Goal: Transaction & Acquisition: Obtain resource

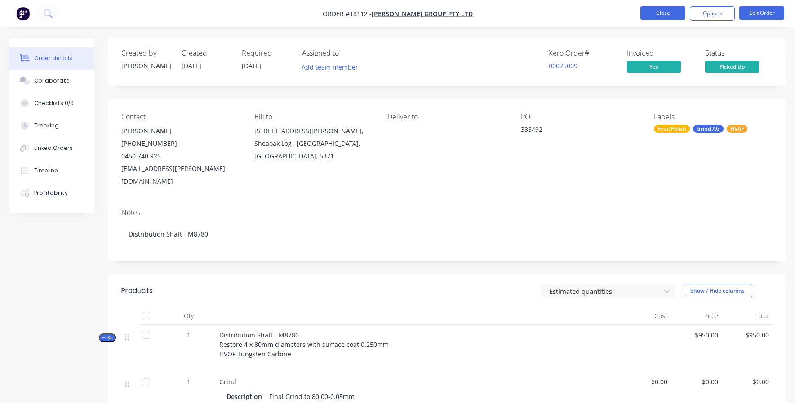
click at [660, 14] on button "Close" at bounding box center [662, 12] width 45 height 13
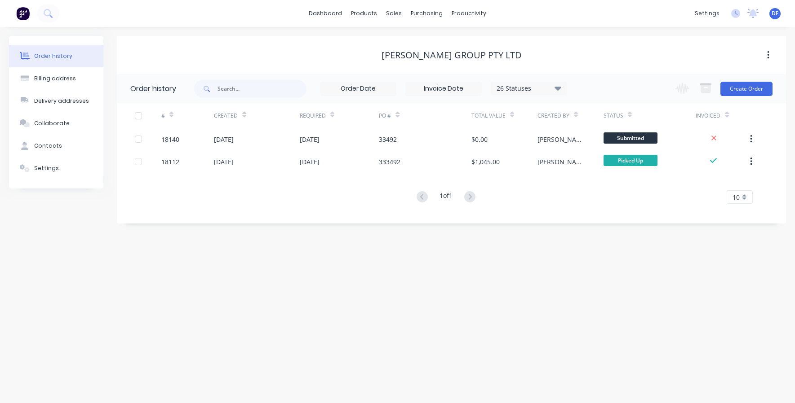
click at [22, 13] on img at bounding box center [22, 13] width 13 height 13
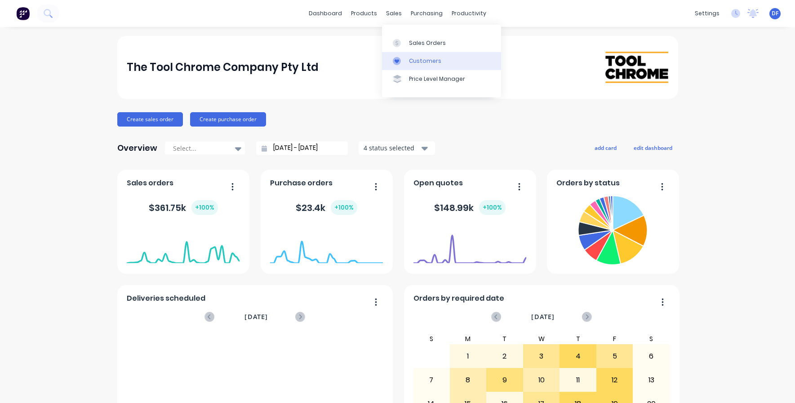
click at [409, 62] on div "Customers" at bounding box center [425, 61] width 32 height 8
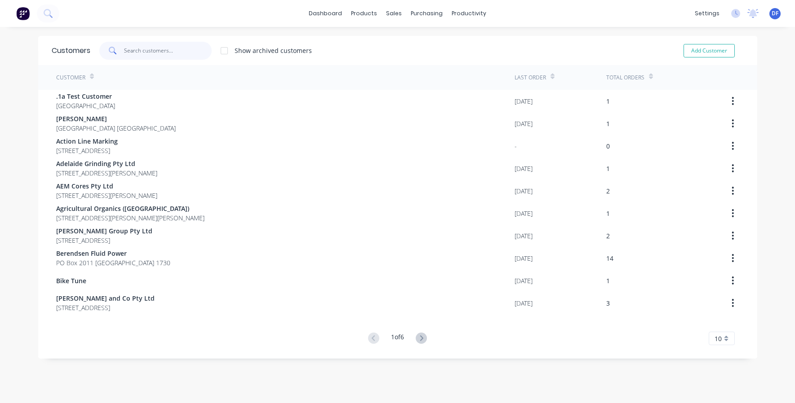
click at [152, 50] on input "text" at bounding box center [168, 51] width 88 height 18
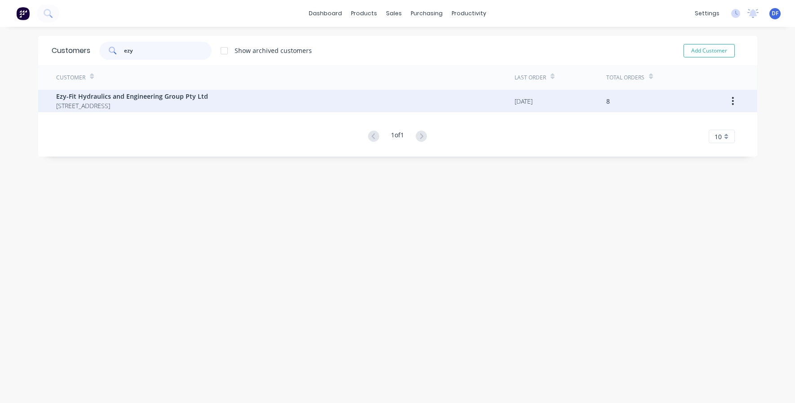
type input "ezy"
click at [115, 98] on span "Ezy-Fit Hydraulics and Engineering Group Pty Ltd" at bounding box center [132, 96] width 152 height 9
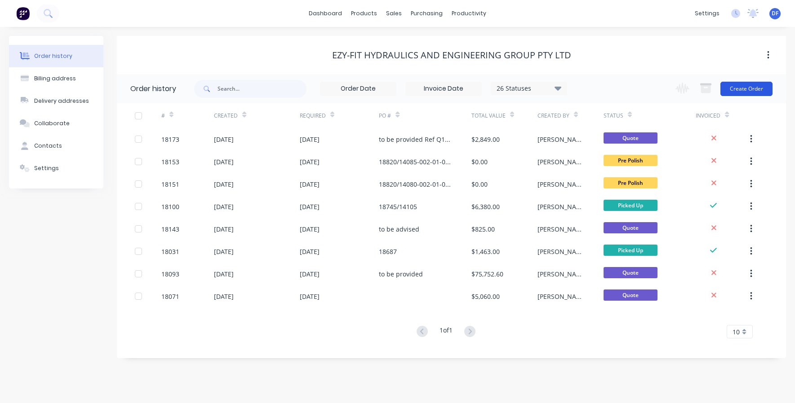
click at [743, 87] on button "Create Order" at bounding box center [746, 89] width 52 height 14
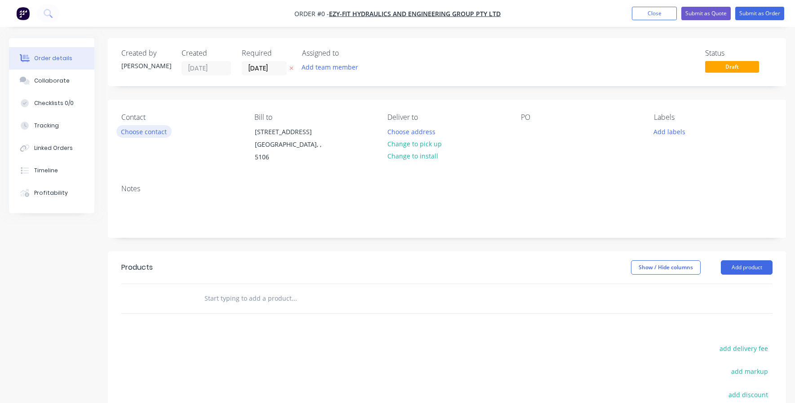
click at [153, 131] on button "Choose contact" at bounding box center [143, 131] width 55 height 12
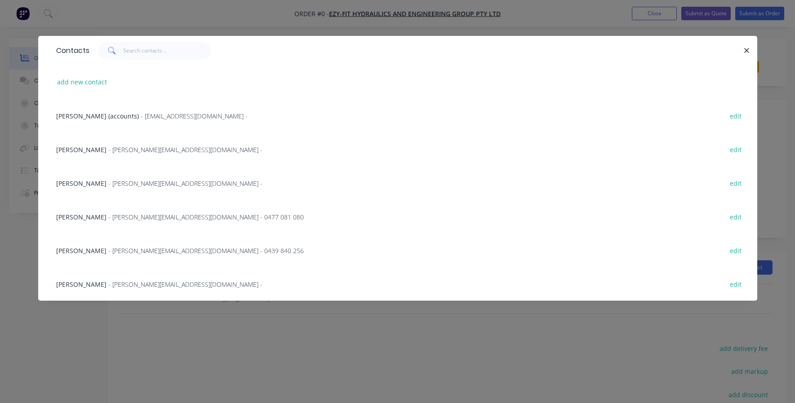
click at [84, 217] on span "[PERSON_NAME]" at bounding box center [81, 217] width 50 height 9
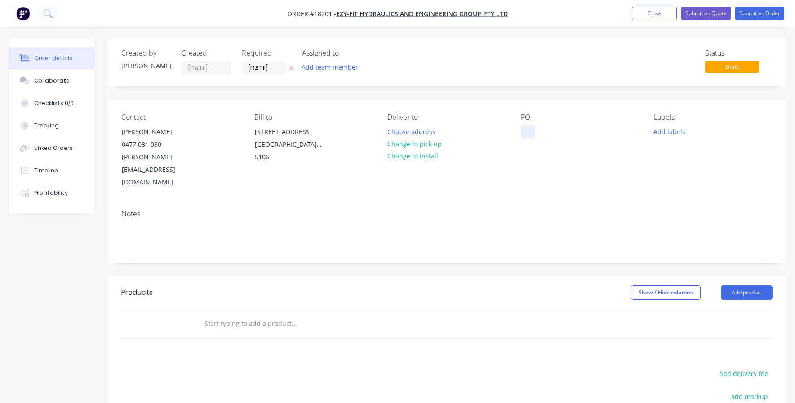
click at [532, 131] on div at bounding box center [528, 131] width 14 height 13
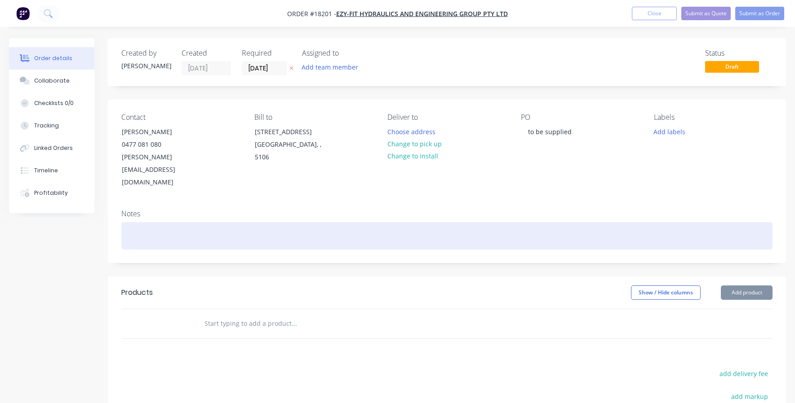
click at [163, 222] on div at bounding box center [446, 235] width 651 height 27
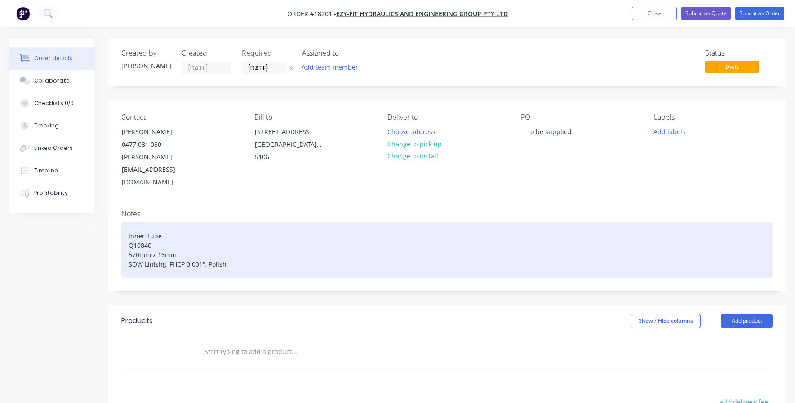
click at [164, 240] on div "Inner Tube Q10840 570mm x 18mm SOW Linishg, FHCP 0.001", Polish" at bounding box center [446, 250] width 651 height 56
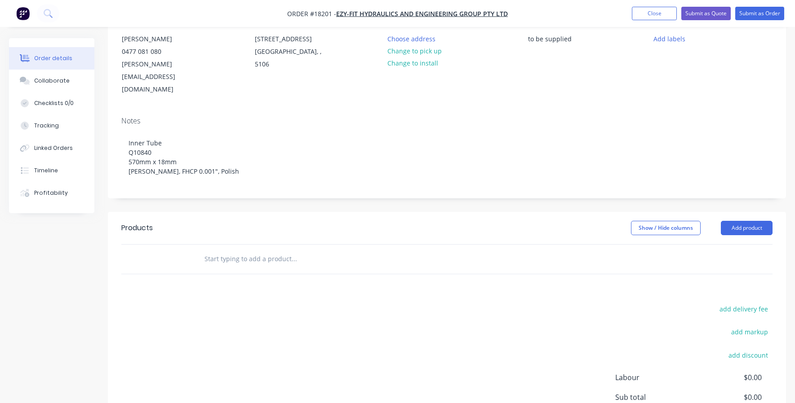
scroll to position [96, 0]
click at [740, 218] on button "Add product" at bounding box center [747, 225] width 52 height 14
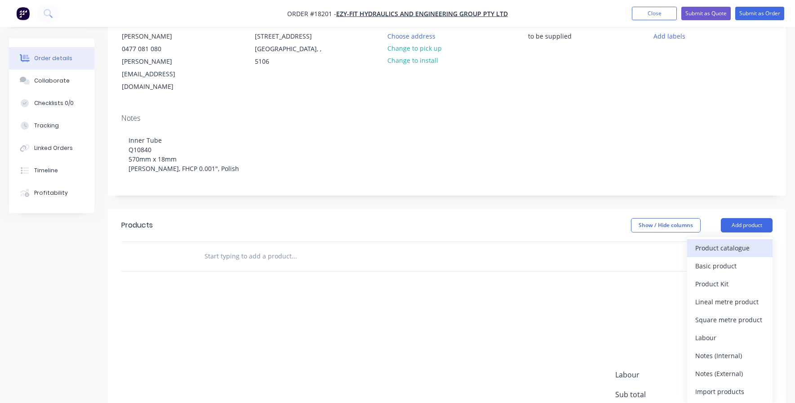
click at [706, 242] on div "Product catalogue" at bounding box center [729, 248] width 69 height 13
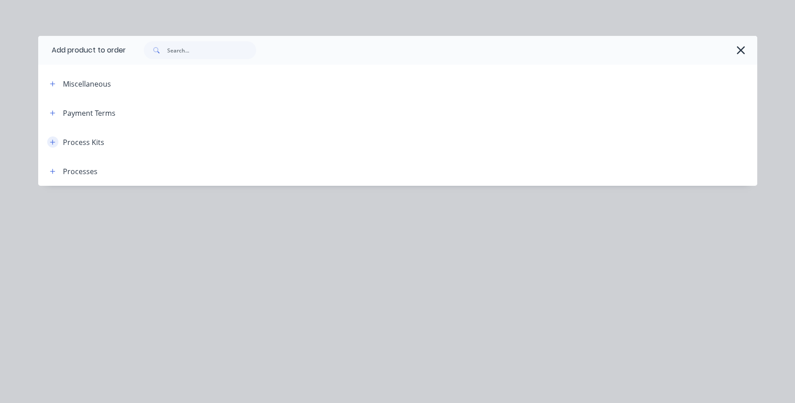
click at [52, 142] on icon "button" at bounding box center [52, 142] width 5 height 6
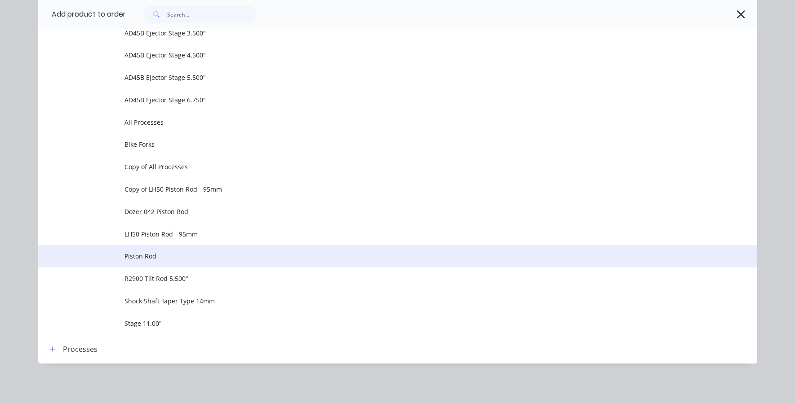
scroll to position [180, 0]
click at [143, 260] on span "Piston Rod" at bounding box center [377, 256] width 506 height 9
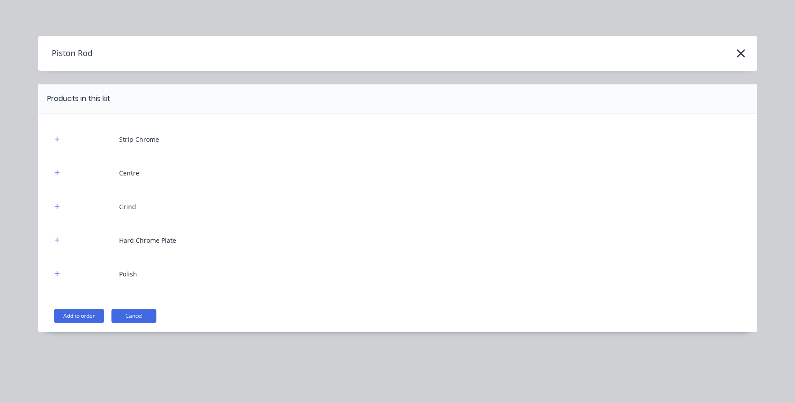
scroll to position [0, 0]
click at [78, 313] on button "Add to order" at bounding box center [79, 316] width 50 height 14
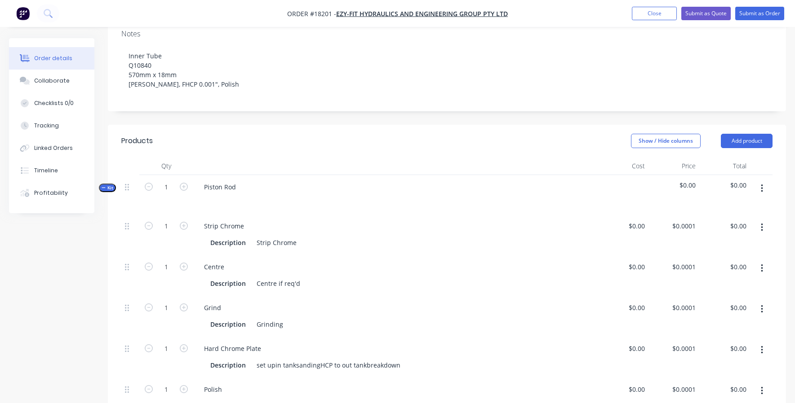
click at [764, 220] on button "button" at bounding box center [761, 228] width 21 height 16
click at [704, 281] on div "Delete" at bounding box center [729, 287] width 69 height 13
click at [770, 220] on button "button" at bounding box center [761, 228] width 21 height 16
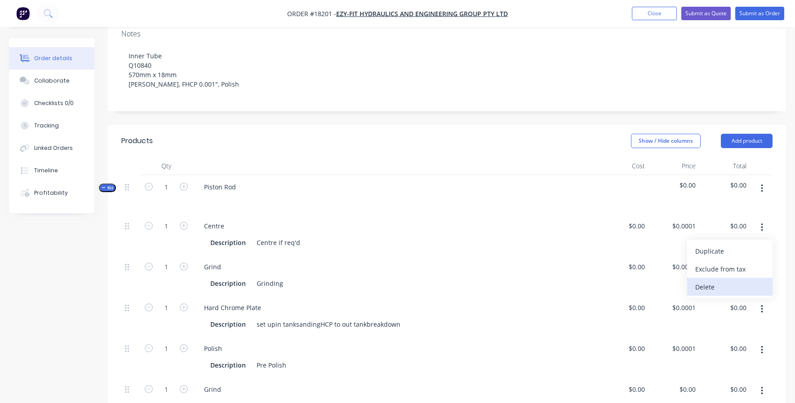
click at [714, 281] on div "Delete" at bounding box center [729, 287] width 69 height 13
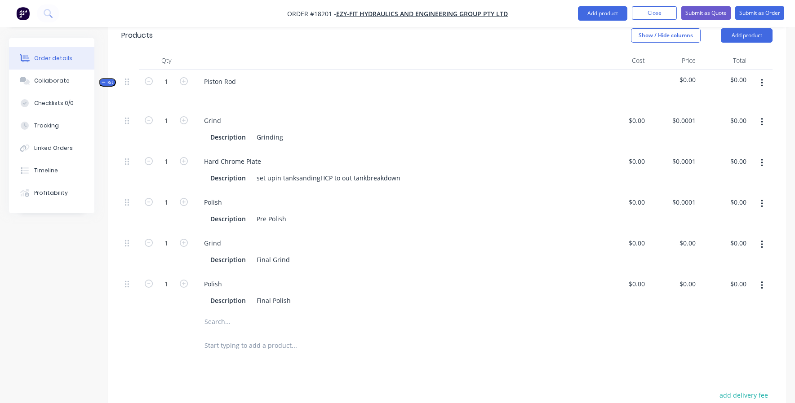
scroll to position [283, 0]
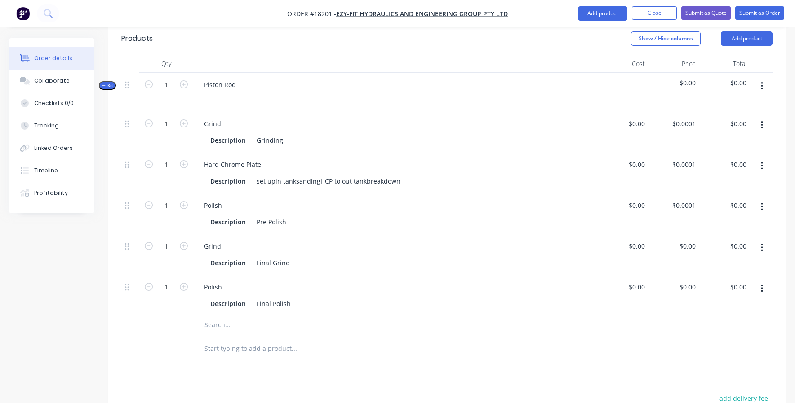
click at [764, 281] on button "button" at bounding box center [761, 289] width 21 height 16
click at [729, 306] on div "Duplicate" at bounding box center [729, 312] width 69 height 13
click at [258, 338] on div "Final Polish" at bounding box center [273, 344] width 41 height 13
click at [232, 357] on input "text" at bounding box center [294, 366] width 180 height 18
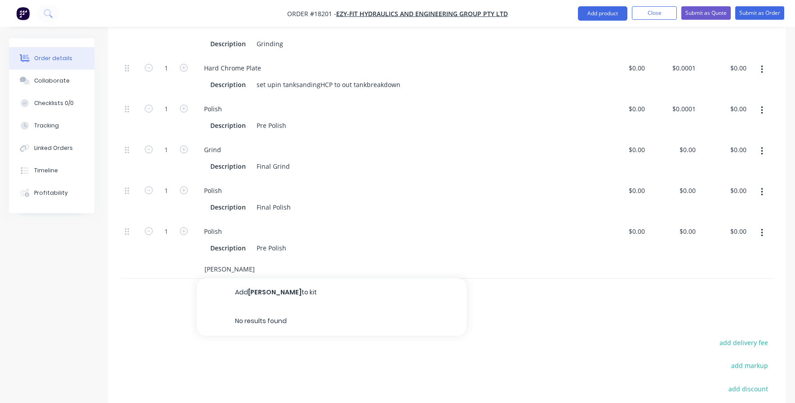
scroll to position [346, 0]
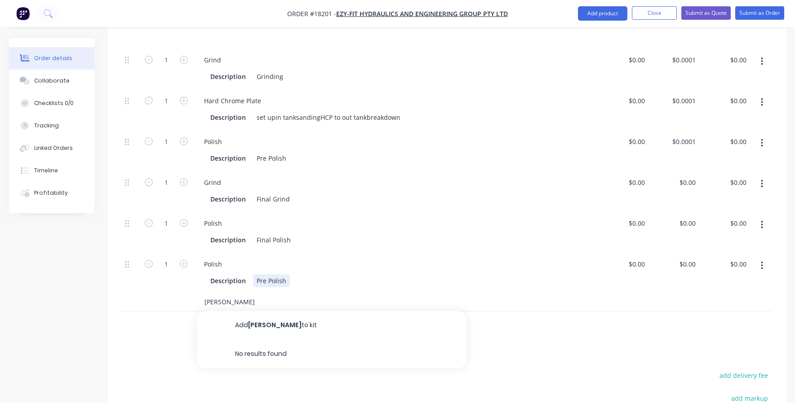
type input "[PERSON_NAME]"
click at [269, 275] on div "Pre Polish" at bounding box center [271, 281] width 37 height 13
click at [246, 312] on div at bounding box center [354, 326] width 323 height 29
click at [213, 293] on input "[PERSON_NAME]" at bounding box center [294, 302] width 180 height 18
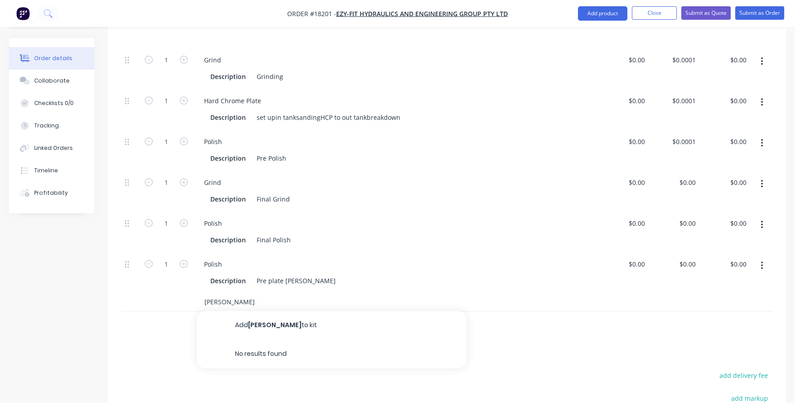
drag, startPoint x: 213, startPoint y: 276, endPoint x: 220, endPoint y: 272, distance: 7.9
click at [213, 293] on input "[PERSON_NAME]" at bounding box center [294, 302] width 180 height 18
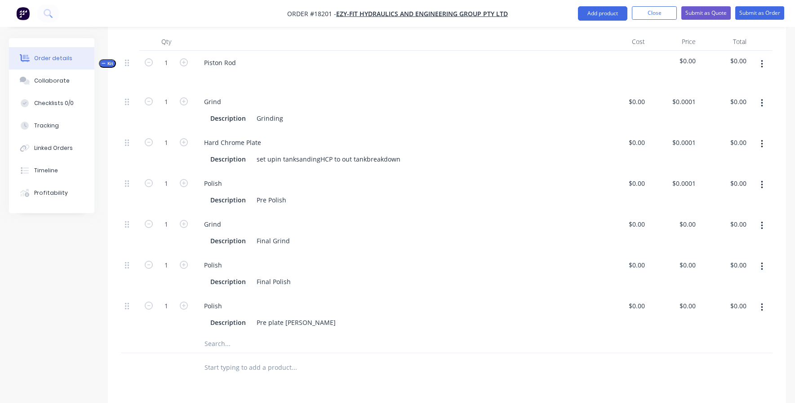
scroll to position [284, 0]
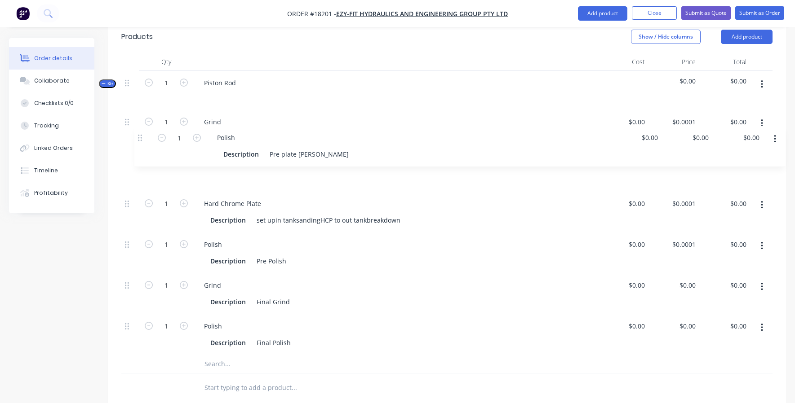
drag, startPoint x: 127, startPoint y: 301, endPoint x: 140, endPoint y: 135, distance: 165.9
click at [140, 135] on div "1 Grind Description Grinding $0.00 $0.00 $0.0001 $0.0001 $0.00 $0.00 1 Hard Chr…" at bounding box center [446, 232] width 651 height 245
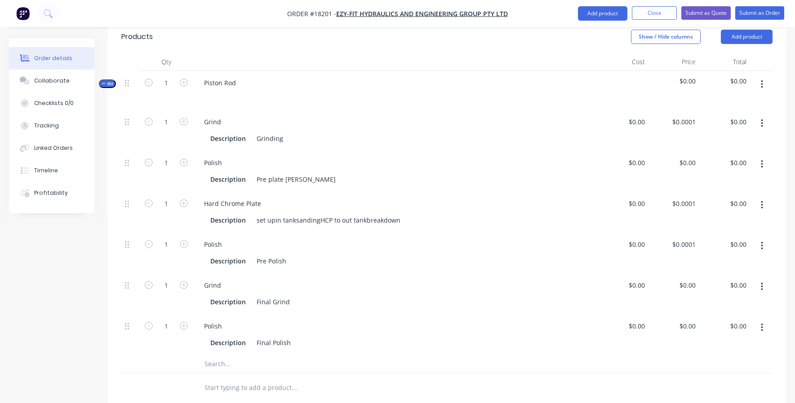
click at [762, 119] on icon "button" at bounding box center [762, 124] width 2 height 10
click at [714, 177] on div "Delete" at bounding box center [729, 183] width 69 height 13
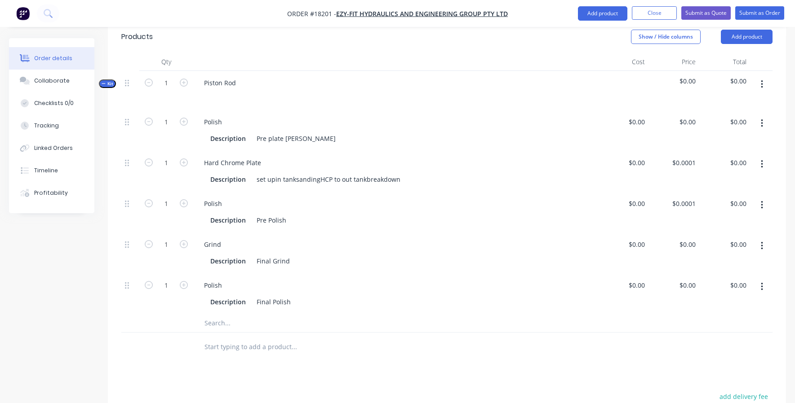
click at [761, 241] on icon "button" at bounding box center [762, 246] width 2 height 10
click at [724, 299] on div "Delete" at bounding box center [729, 305] width 69 height 13
click at [682, 156] on input "0.0001" at bounding box center [685, 162] width 28 height 13
type input "$100.00"
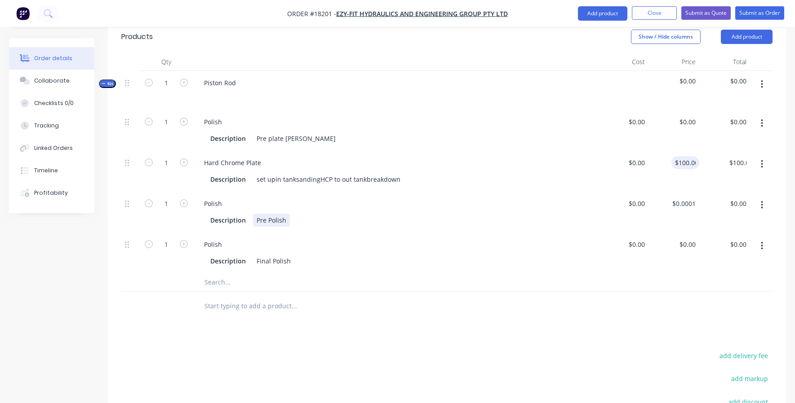
click at [586, 204] on div "Polish Description Pre Polish" at bounding box center [395, 212] width 404 height 41
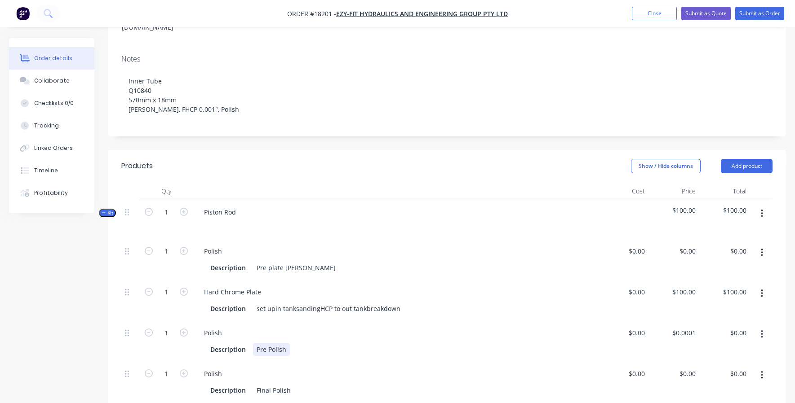
scroll to position [139, 0]
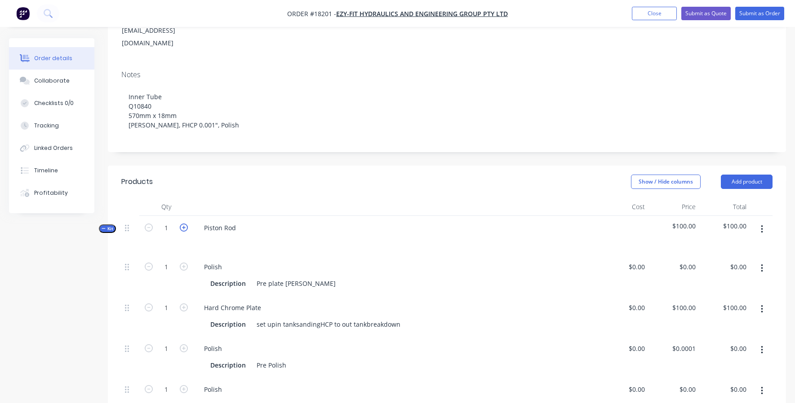
click at [186, 224] on icon "button" at bounding box center [184, 228] width 8 height 8
type input "2"
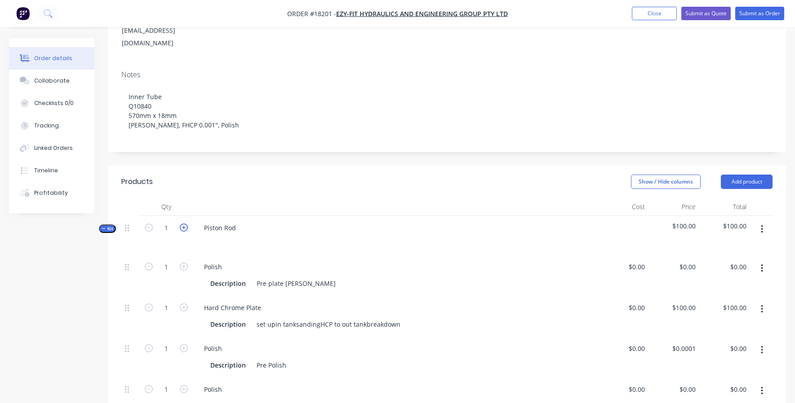
type input "2"
type input "$200.00"
click at [186, 224] on icon "button" at bounding box center [184, 228] width 8 height 8
type input "3"
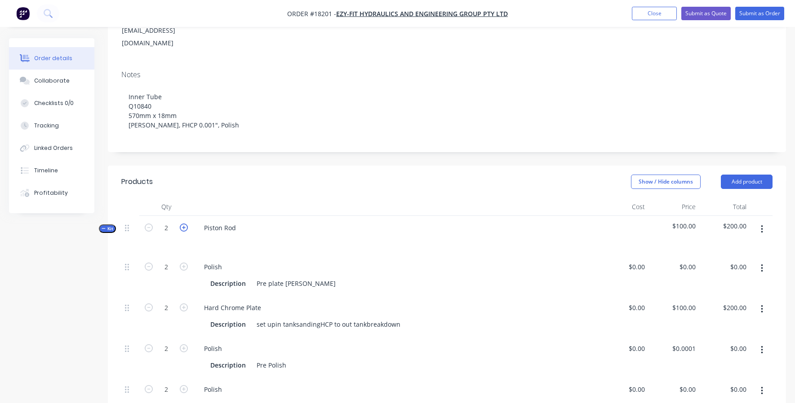
type input "3"
type input "$300.00"
click at [186, 224] on icon "button" at bounding box center [184, 228] width 8 height 8
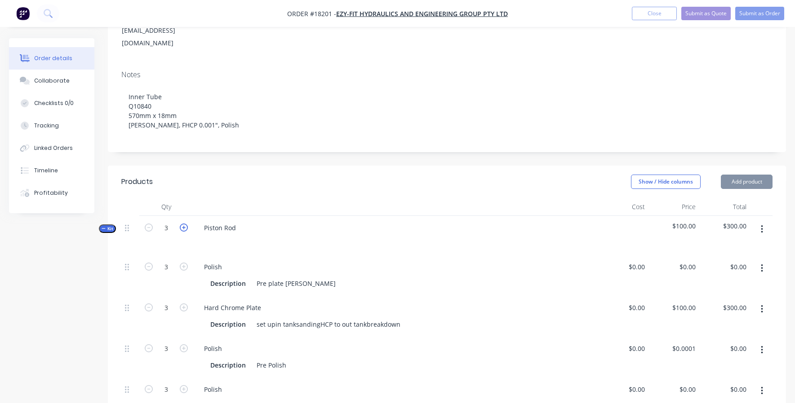
type input "4"
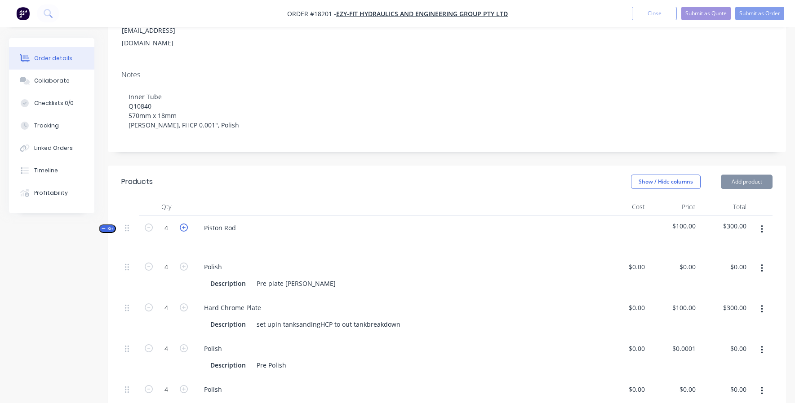
type input "$400.00"
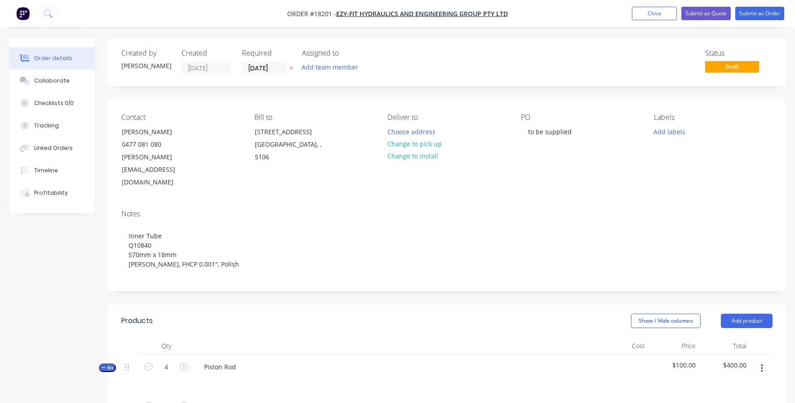
scroll to position [0, 0]
click at [696, 16] on button "Submit as Quote" at bounding box center [705, 13] width 49 height 13
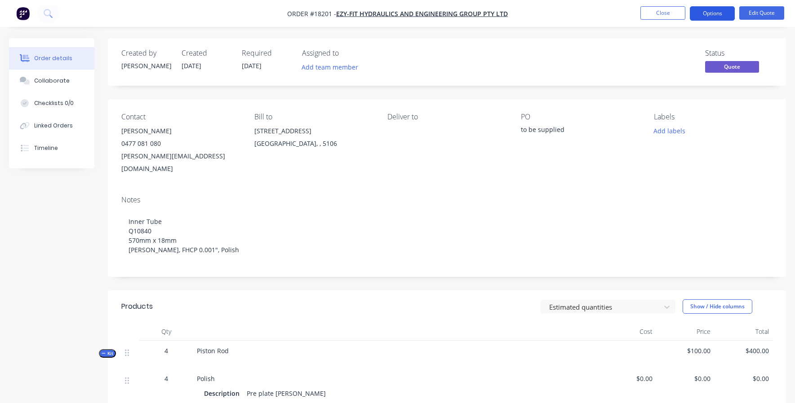
click at [717, 6] on button "Options" at bounding box center [712, 13] width 45 height 14
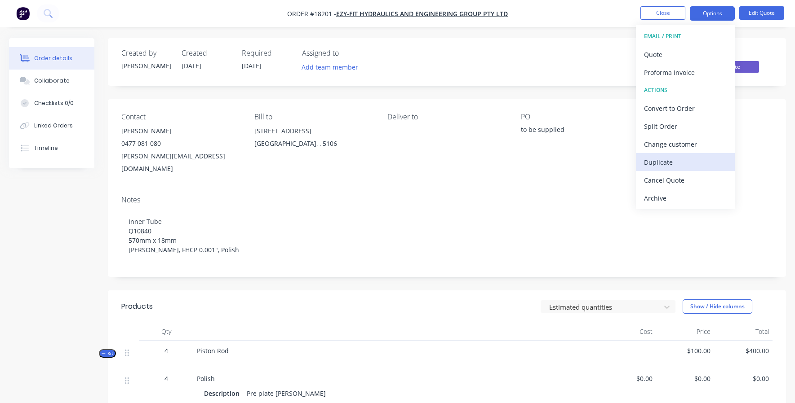
click at [666, 162] on div "Duplicate" at bounding box center [685, 162] width 83 height 13
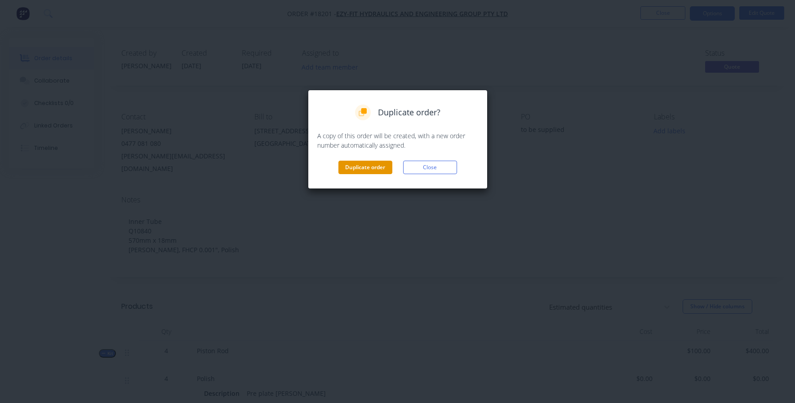
click at [363, 165] on button "Duplicate order" at bounding box center [365, 167] width 54 height 13
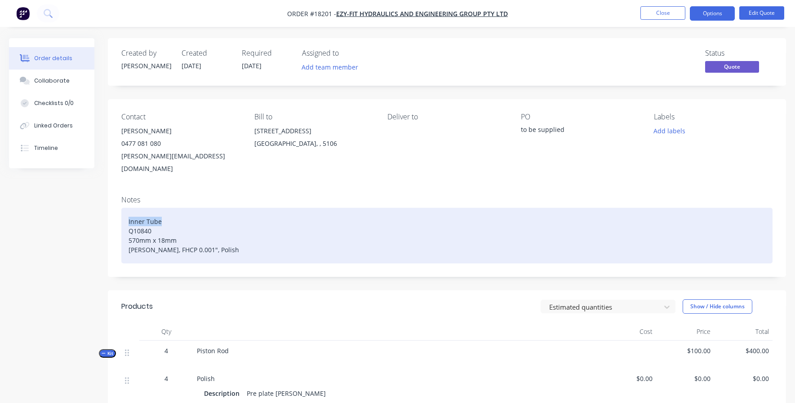
drag, startPoint x: 160, startPoint y: 209, endPoint x: 84, endPoint y: 209, distance: 76.4
click at [84, 209] on div "Created by [PERSON_NAME] Created [DATE] Required [DATE] Assigned to Add team me…" at bounding box center [397, 358] width 777 height 640
drag, startPoint x: 244, startPoint y: 236, endPoint x: 221, endPoint y: 235, distance: 23.4
click at [221, 235] on div "T Q10840 570mm x 18mm [PERSON_NAME], FHCP 0.001", Polishubeline" at bounding box center [446, 236] width 651 height 56
click at [131, 209] on div "T Q10840 570mm x 18mm [PERSON_NAME], FHCP 0.001", Polish" at bounding box center [446, 236] width 651 height 56
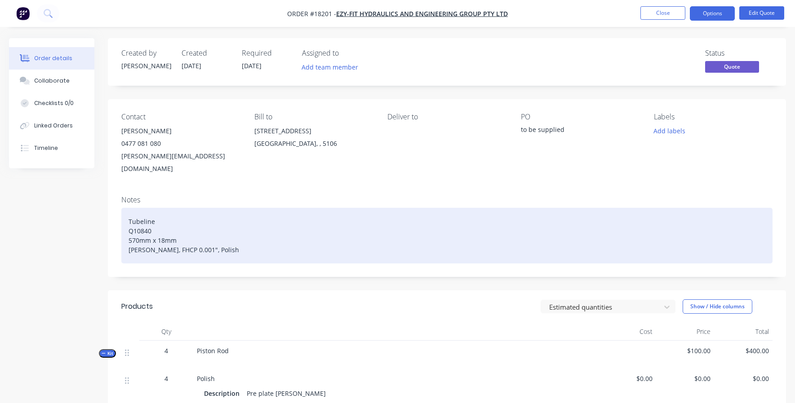
click at [135, 228] on div "Tubeline Q10840 570mm x 18mm [PERSON_NAME], FHCP 0.001", Polish" at bounding box center [446, 236] width 651 height 56
click at [161, 229] on div "Tubeline Q10840 50mm x 18mm [PERSON_NAME], FHCP 0.001", Polish8" at bounding box center [446, 236] width 651 height 56
click at [156, 226] on div "Tubeline Q10840 50mm x 1mm [PERSON_NAME], FHCP 0.001", Polish" at bounding box center [446, 236] width 651 height 56
click at [200, 238] on div "Tubeline Q10840 50mm x 12mm [PERSON_NAME], FHCP 0.001", Polish" at bounding box center [446, 236] width 651 height 56
click at [131, 228] on div "Tubeline Q10840 50mm x 12mm [PERSON_NAME], FHCP 0.03mm, Polish" at bounding box center [446, 236] width 651 height 56
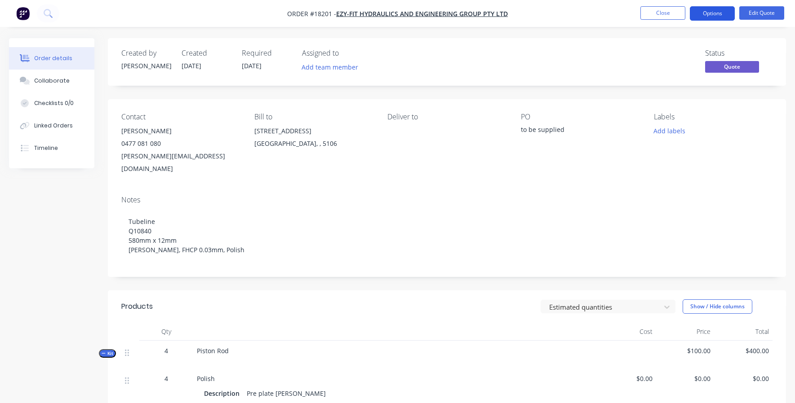
click at [718, 12] on button "Options" at bounding box center [712, 13] width 45 height 14
click at [754, 155] on div "Labels Add labels" at bounding box center [713, 144] width 119 height 62
click at [755, 16] on button "Edit Quote" at bounding box center [761, 12] width 45 height 13
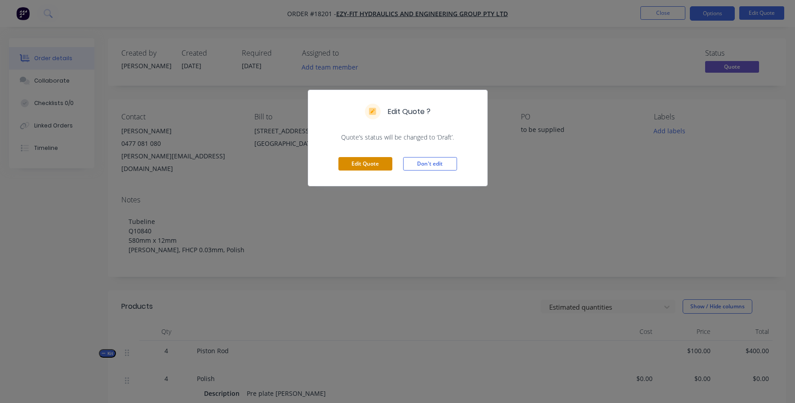
click at [368, 162] on button "Edit Quote" at bounding box center [365, 163] width 54 height 13
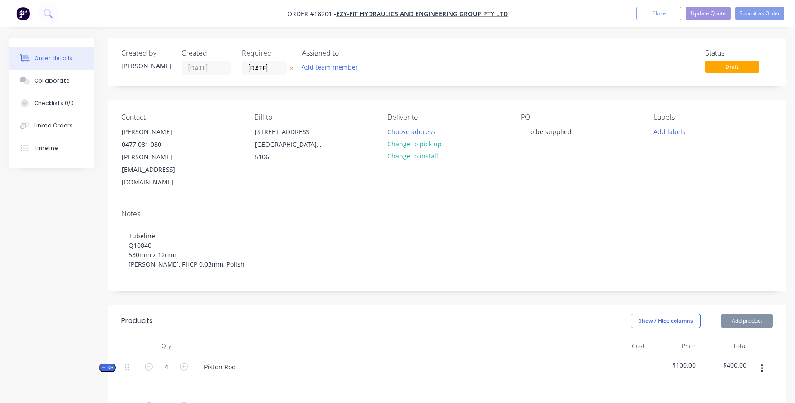
type input "$100.00"
type input "$400.00"
type input "$0.0001"
click at [703, 13] on button "Update Quote" at bounding box center [708, 13] width 45 height 13
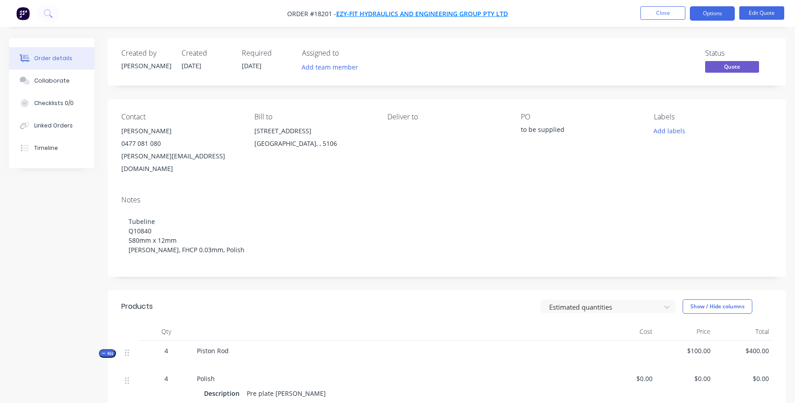
click at [382, 14] on span "Ezy-Fit Hydraulics and Engineering Group Pty Ltd" at bounding box center [422, 13] width 172 height 9
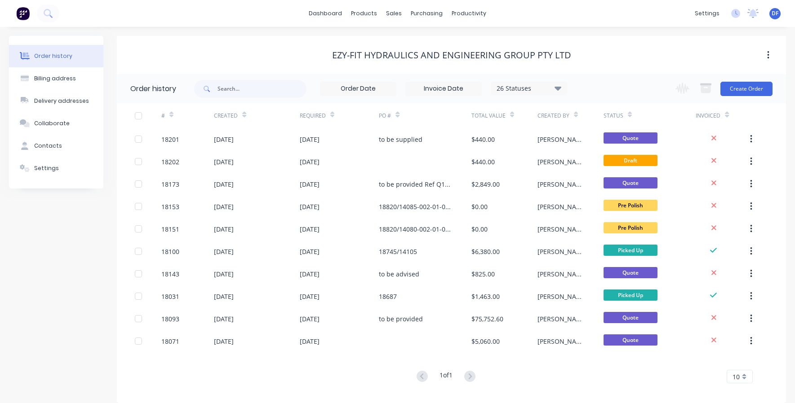
click at [227, 117] on div "Created" at bounding box center [226, 116] width 24 height 8
click at [242, 118] on div at bounding box center [244, 114] width 4 height 13
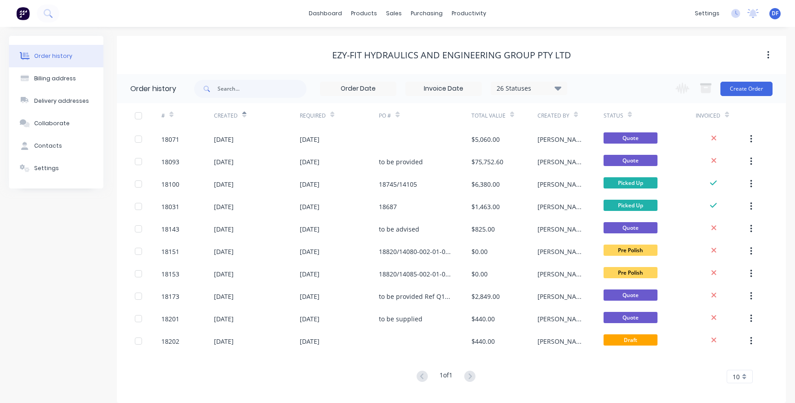
click at [242, 118] on div at bounding box center [244, 114] width 4 height 13
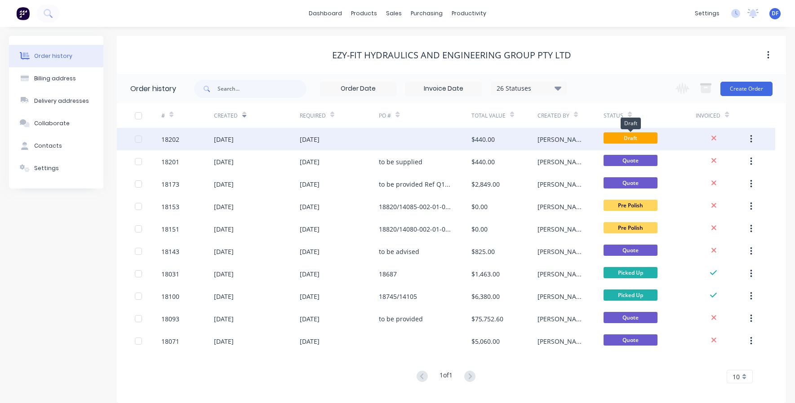
click at [628, 137] on span "Draft" at bounding box center [630, 138] width 54 height 11
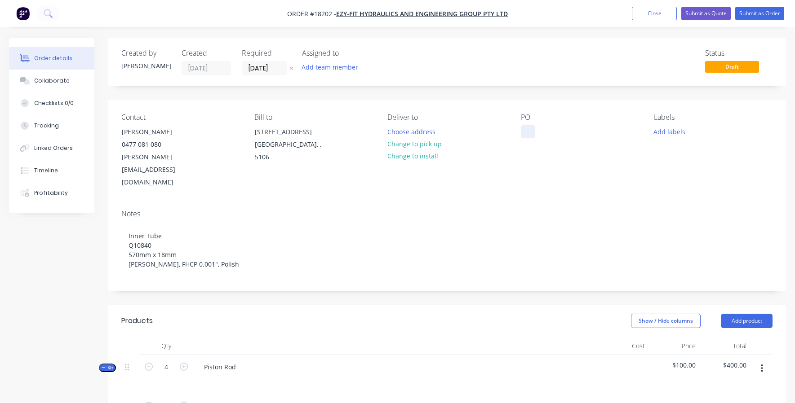
click at [535, 129] on div at bounding box center [528, 131] width 14 height 13
click at [703, 13] on button "Submit as Quote" at bounding box center [705, 13] width 49 height 13
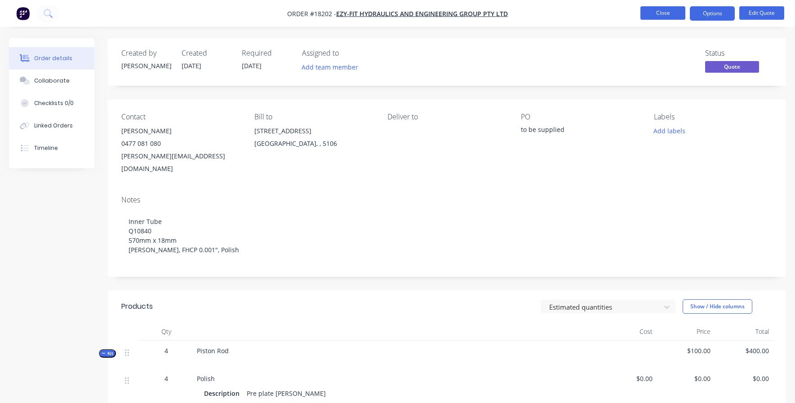
click at [653, 18] on button "Close" at bounding box center [662, 12] width 45 height 13
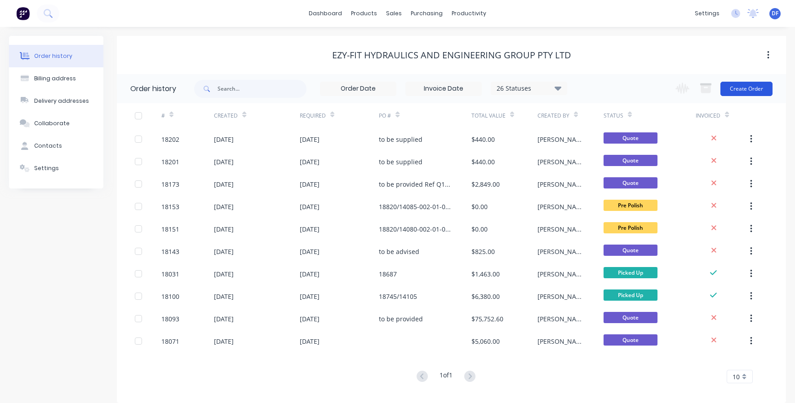
click at [750, 88] on button "Create Order" at bounding box center [746, 89] width 52 height 14
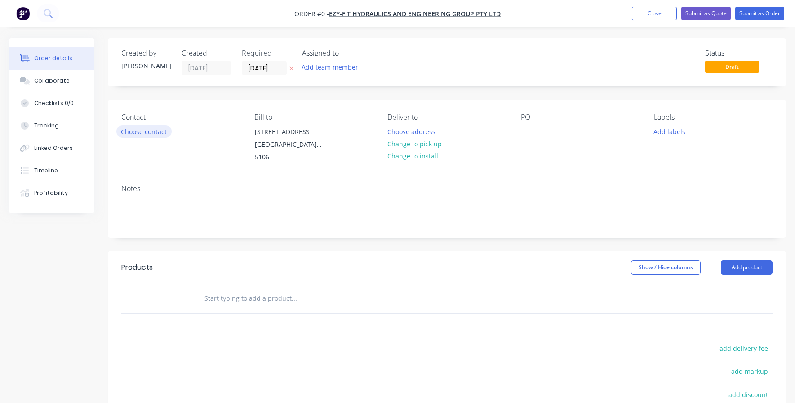
click at [143, 128] on button "Choose contact" at bounding box center [143, 131] width 55 height 12
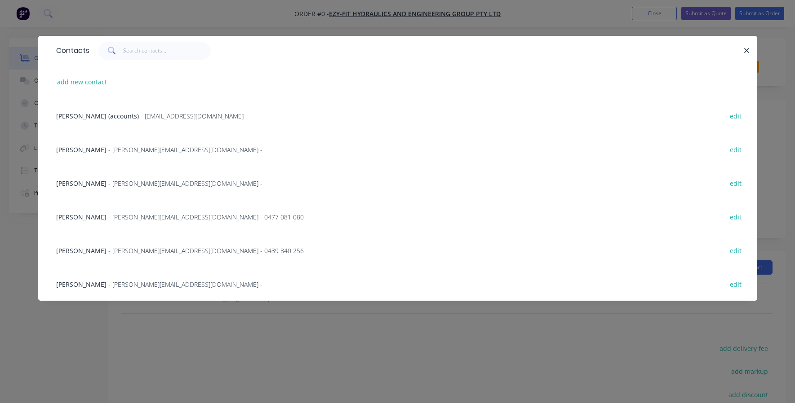
click at [110, 220] on span "- [PERSON_NAME][EMAIL_ADDRESS][DOMAIN_NAME] - 0477 081 080" at bounding box center [205, 217] width 195 height 9
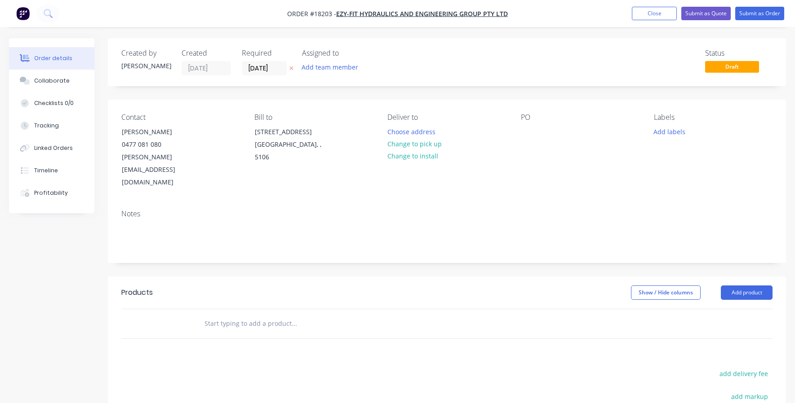
click at [163, 203] on div "Notes" at bounding box center [447, 233] width 678 height 60
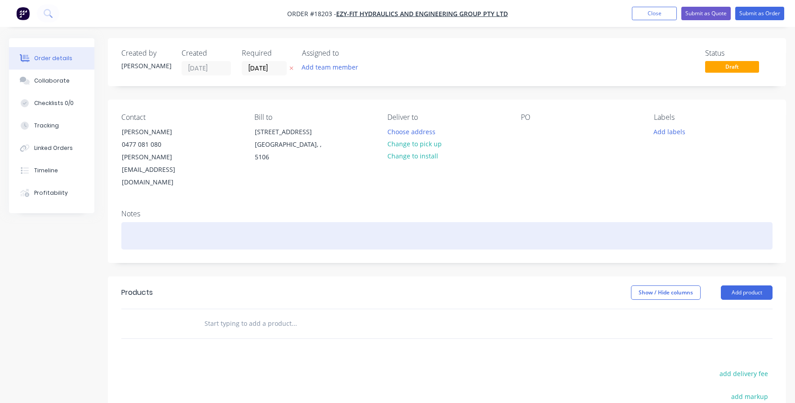
click at [156, 222] on div at bounding box center [446, 235] width 651 height 27
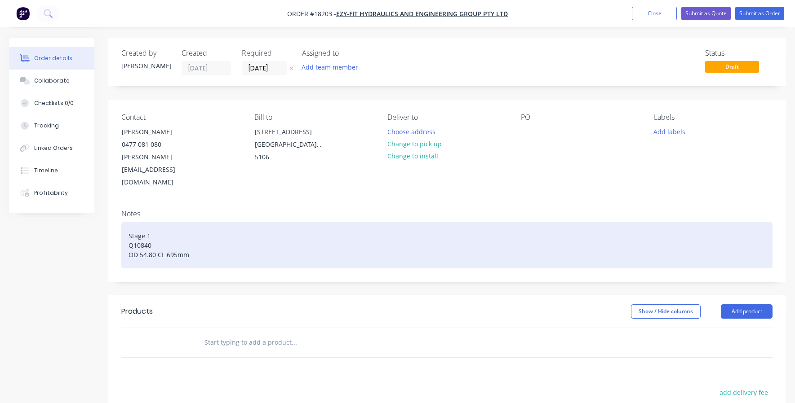
click at [155, 232] on div "Stage 1 Q10840 OD 54.80 CL 695mm" at bounding box center [446, 245] width 651 height 46
click at [219, 226] on div "Stage 1 Q10840 OD 54.80mm CL 695mm" at bounding box center [446, 245] width 651 height 46
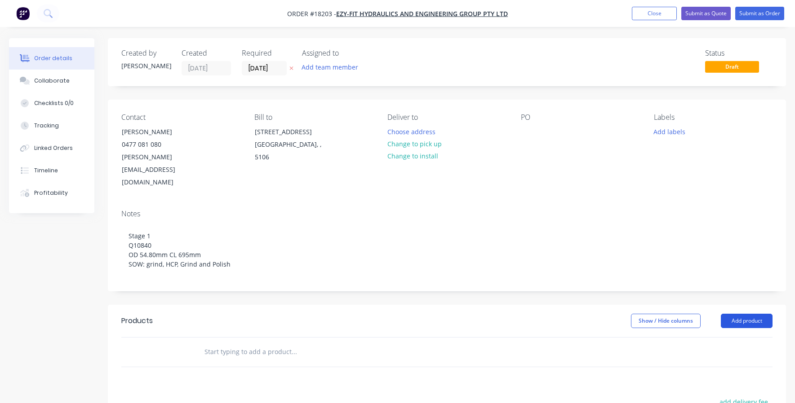
click at [732, 314] on button "Add product" at bounding box center [747, 321] width 52 height 14
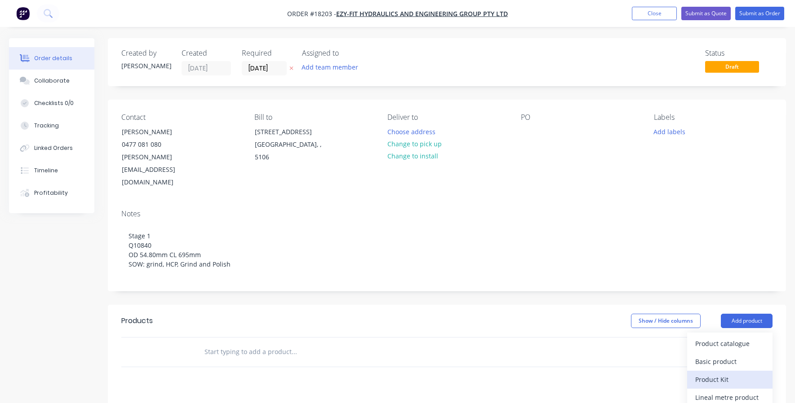
click at [721, 373] on div "Product Kit" at bounding box center [729, 379] width 69 height 13
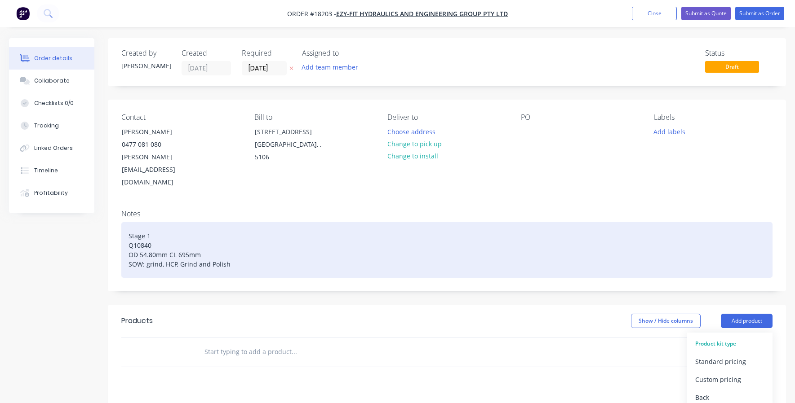
click at [698, 241] on div "Stage 1 Q10840 OD 54.80mm CL 695mm SOW: grind, HCP, Grind and Polish" at bounding box center [446, 250] width 651 height 56
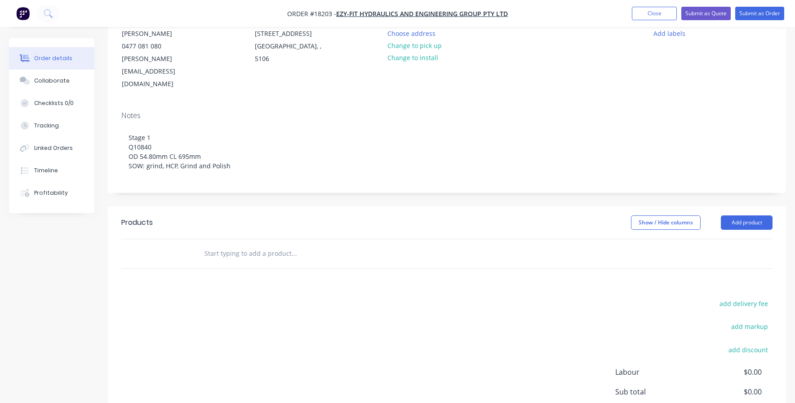
scroll to position [116, 0]
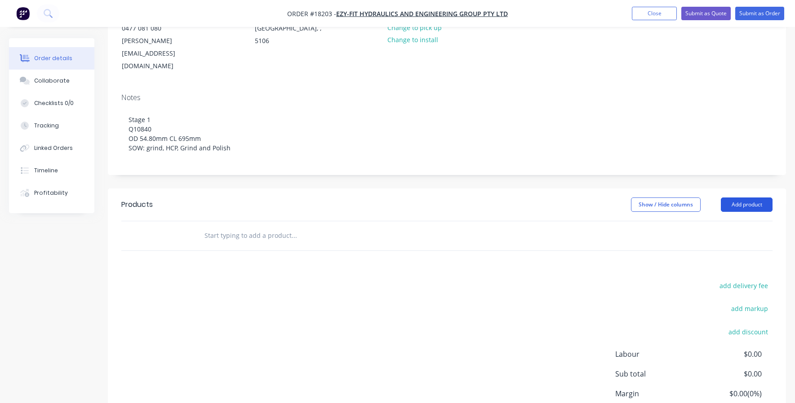
click at [746, 198] on button "Add product" at bounding box center [747, 205] width 52 height 14
click at [699, 275] on div "Back" at bounding box center [729, 281] width 69 height 13
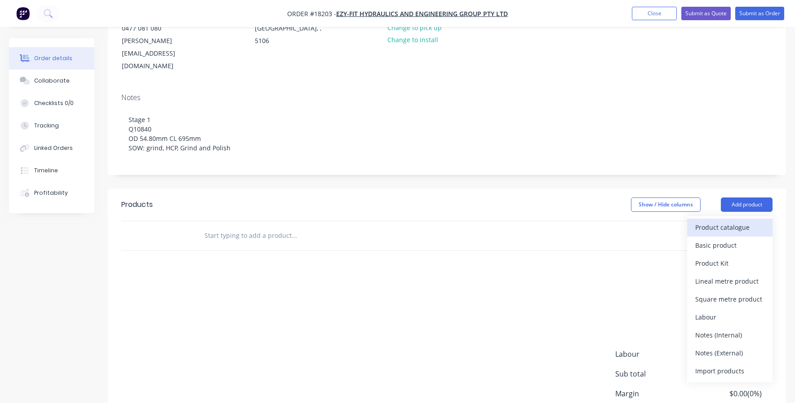
click at [720, 221] on div "Product catalogue" at bounding box center [729, 227] width 69 height 13
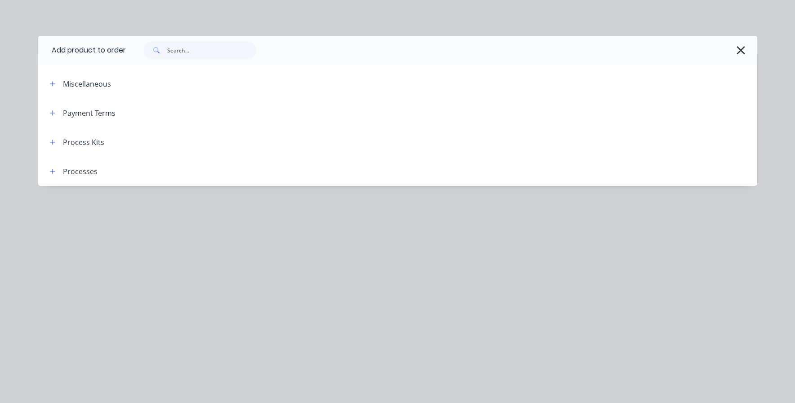
click at [67, 142] on div "Process Kits" at bounding box center [83, 142] width 41 height 11
click at [52, 145] on icon "button" at bounding box center [52, 142] width 5 height 6
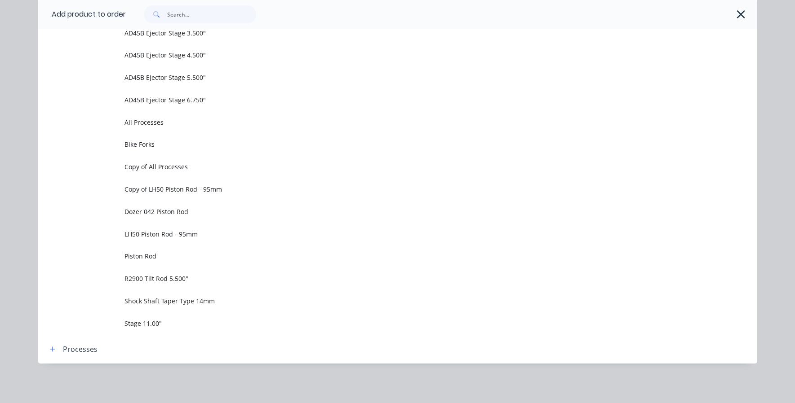
scroll to position [627, 0]
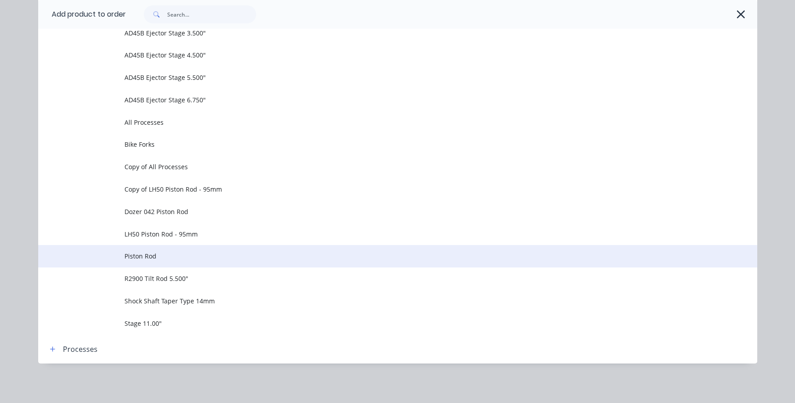
click at [152, 261] on td "Piston Rod" at bounding box center [440, 256] width 633 height 22
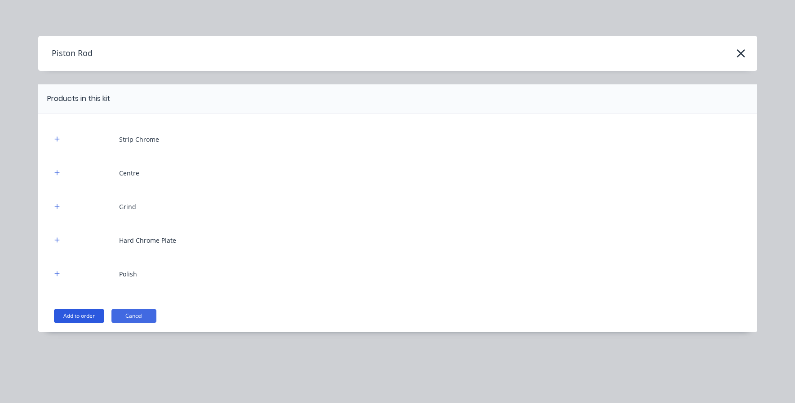
click at [90, 315] on button "Add to order" at bounding box center [79, 316] width 50 height 14
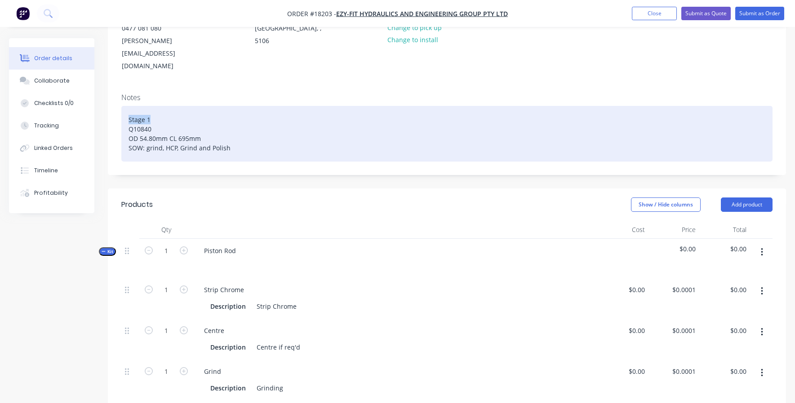
drag, startPoint x: 126, startPoint y: 93, endPoint x: 159, endPoint y: 94, distance: 32.4
click at [159, 106] on div "Stage 1 Q10840 OD 54.80mm CL 695mm SOW: grind, HCP, Grind and Polish" at bounding box center [446, 134] width 651 height 56
copy div "Stage 1"
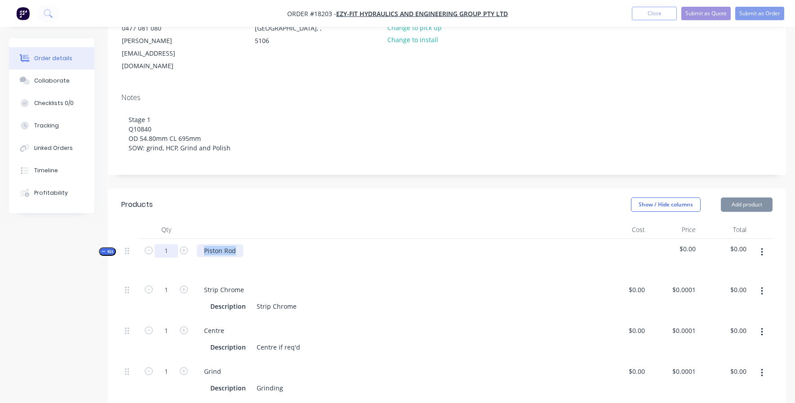
drag, startPoint x: 241, startPoint y: 225, endPoint x: 175, endPoint y: 222, distance: 66.1
click at [175, 239] on div "Kit 1 Piston Rod $0.00 $0.00" at bounding box center [446, 258] width 651 height 39
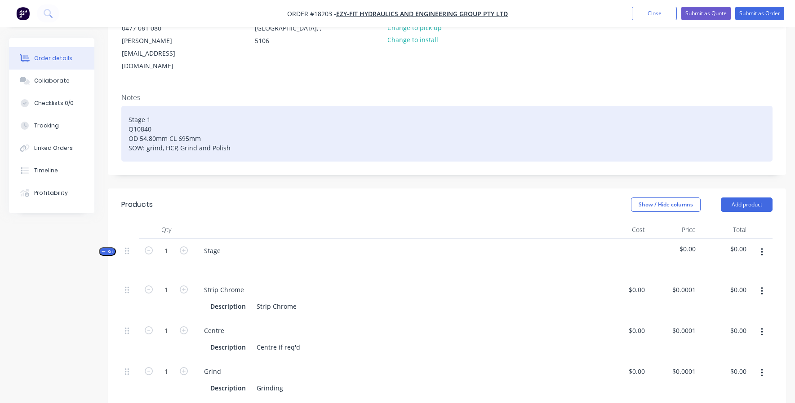
click at [177, 120] on div "Stage 1 Q10840 OD 54.80mm CL 695mm SOW: grind, HCP, Grind and Polish" at bounding box center [446, 134] width 651 height 56
click at [269, 120] on div "Stage 1 Q10840 OD 54.80mm CL 695mm SOW: grind, HCP 0.120mm, Grind and Polish" at bounding box center [446, 134] width 651 height 56
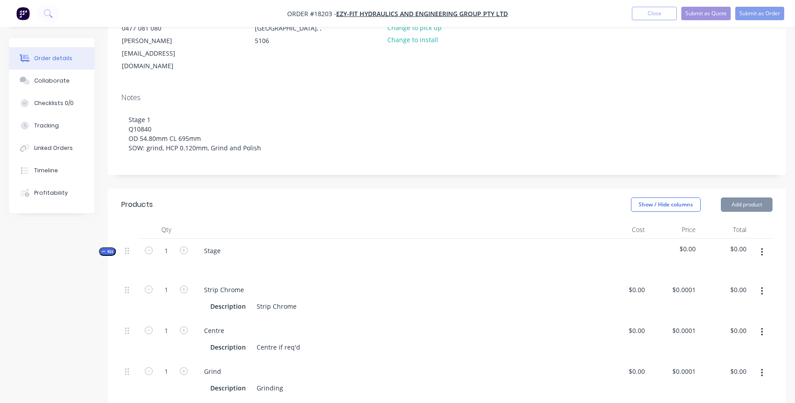
click at [251, 239] on div "Stage" at bounding box center [395, 258] width 404 height 39
click at [228, 239] on div "Stage" at bounding box center [395, 258] width 404 height 39
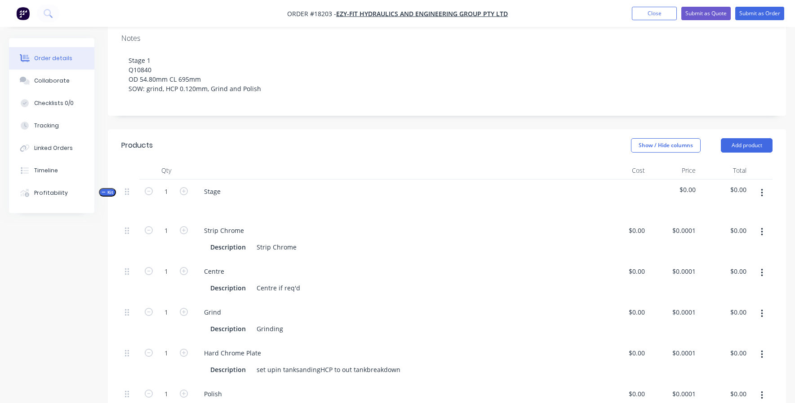
scroll to position [177, 0]
click at [759, 223] on button "button" at bounding box center [761, 231] width 21 height 16
click at [708, 284] on div "Delete" at bounding box center [729, 290] width 69 height 13
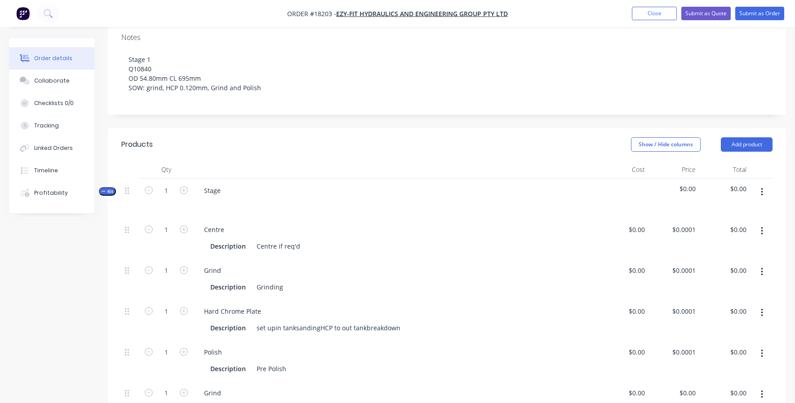
click at [763, 223] on button "button" at bounding box center [761, 231] width 21 height 16
click at [727, 284] on div "Delete" at bounding box center [729, 290] width 69 height 13
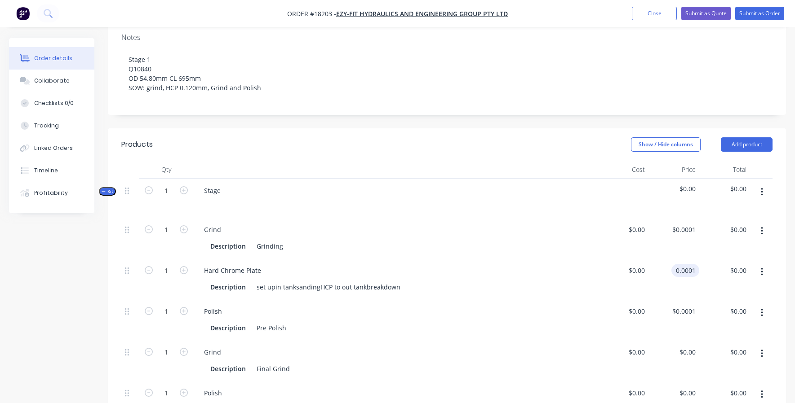
click at [676, 264] on input "0.0001" at bounding box center [687, 270] width 24 height 13
type input "$600.00"
click at [527, 264] on div "Hard Chrome Plate" at bounding box center [395, 270] width 397 height 13
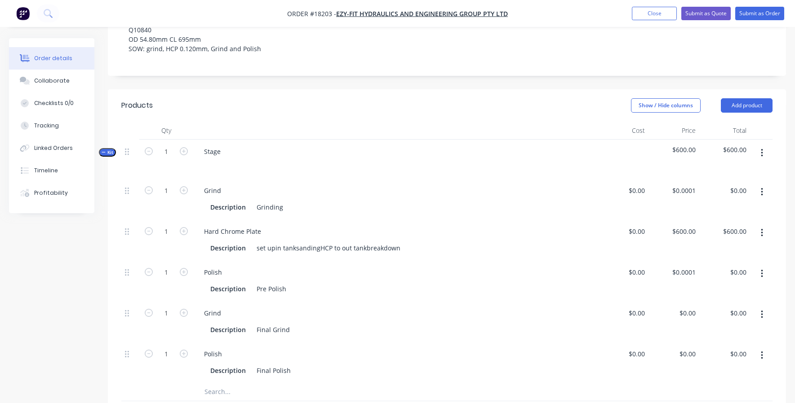
scroll to position [219, 0]
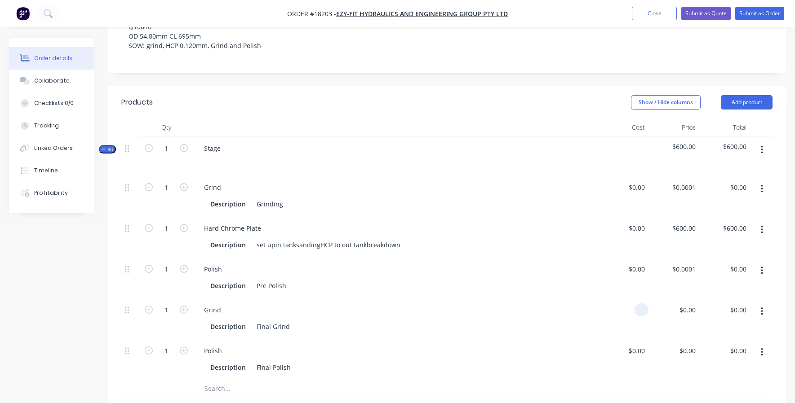
click at [642, 304] on input at bounding box center [643, 310] width 10 height 13
type input "$190.00"
click at [585, 304] on div "Grind" at bounding box center [395, 310] width 397 height 13
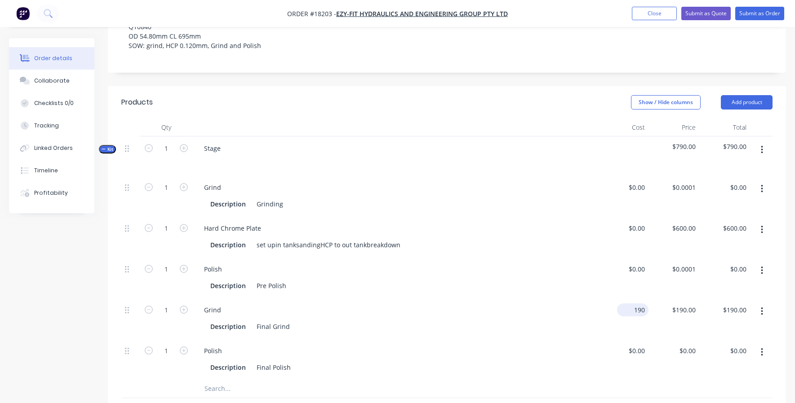
click at [630, 304] on div "190 $190.00" at bounding box center [632, 310] width 31 height 13
click at [630, 304] on div "190 190" at bounding box center [638, 310] width 19 height 13
type input "$200.00"
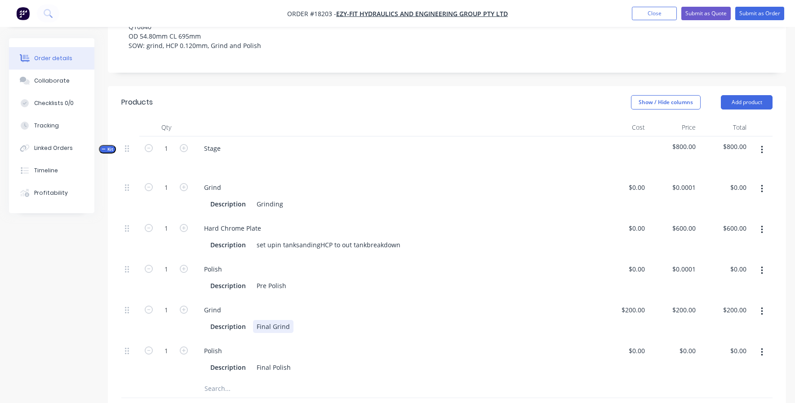
click at [501, 298] on div "Grind Description Final Grind" at bounding box center [395, 318] width 404 height 41
click at [634, 304] on input "200" at bounding box center [640, 310] width 15 height 13
type input "$180.00"
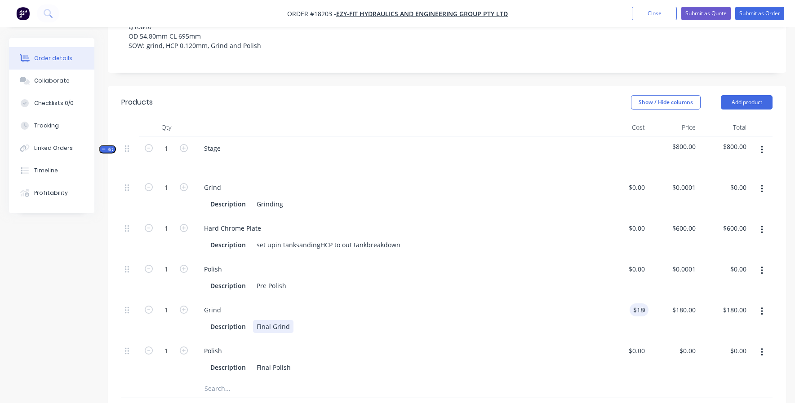
click at [522, 320] on div "Description Final Grind" at bounding box center [394, 326] width 374 height 13
click at [686, 298] on div "$180.00 $180.00" at bounding box center [673, 318] width 51 height 41
click at [682, 304] on div "180 $180.00" at bounding box center [683, 310] width 31 height 13
click at [682, 304] on div "180 180" at bounding box center [689, 310] width 19 height 13
type input "$0.00"
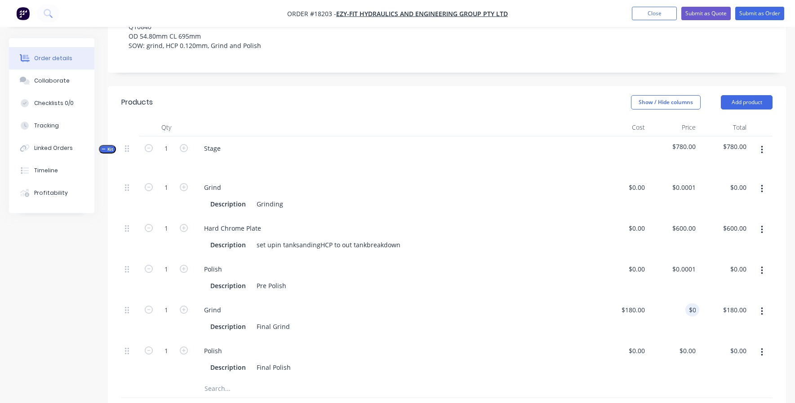
type input "$0.00"
click at [576, 304] on div "Grind" at bounding box center [395, 310] width 397 height 13
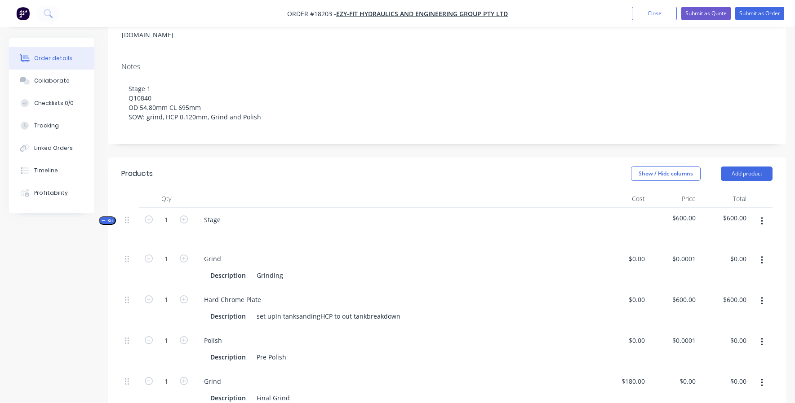
scroll to position [141, 0]
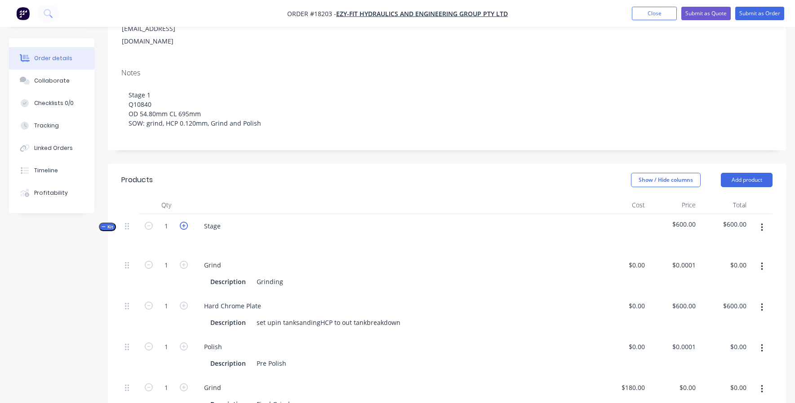
click at [185, 222] on icon "button" at bounding box center [184, 226] width 8 height 8
type input "2"
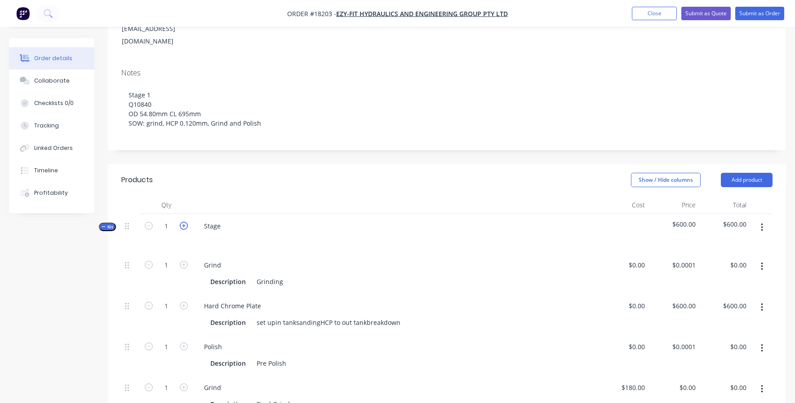
type input "2"
type input "$1,200.00"
click at [185, 222] on icon "button" at bounding box center [184, 226] width 8 height 8
type input "3"
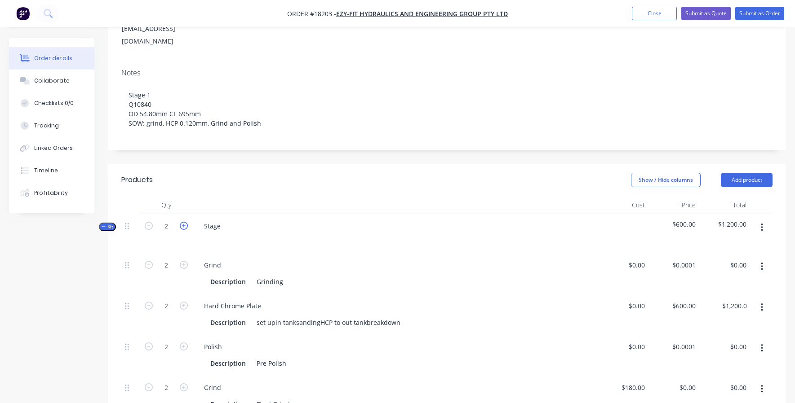
type input "3"
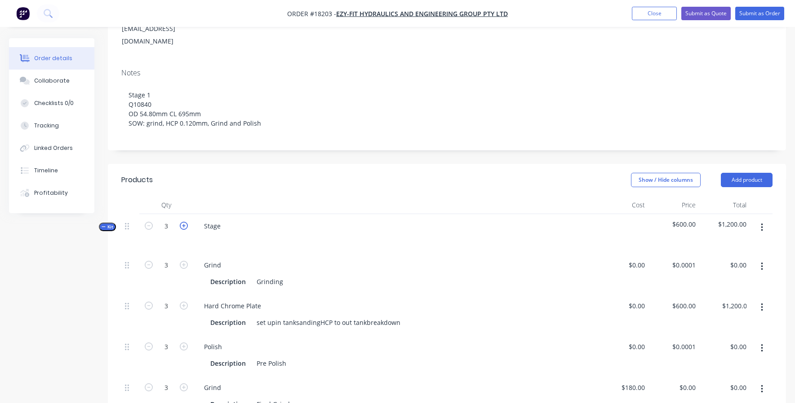
type input "$1,800.00"
click at [185, 222] on icon "button" at bounding box center [184, 226] width 8 height 8
type input "4"
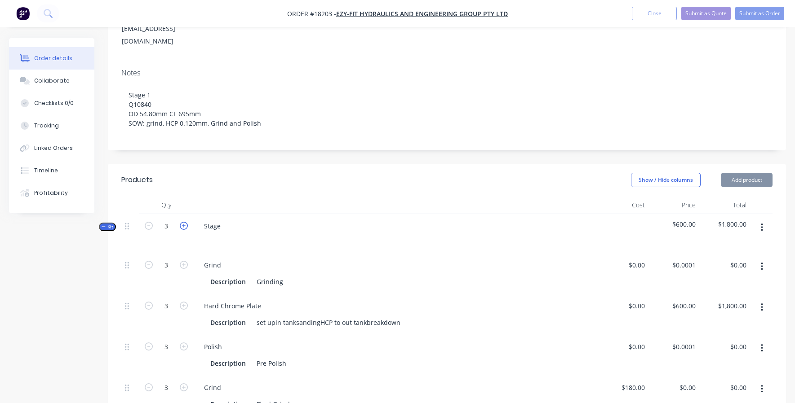
type input "4"
type input "$2,400.00"
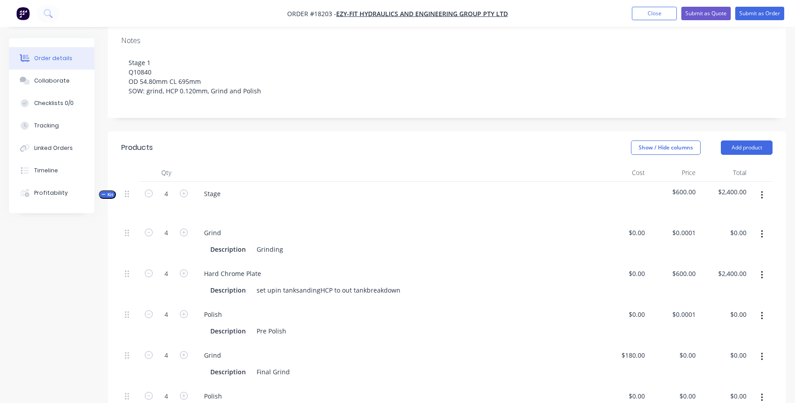
scroll to position [173, 0]
click at [704, 14] on button "Submit as Quote" at bounding box center [705, 13] width 49 height 13
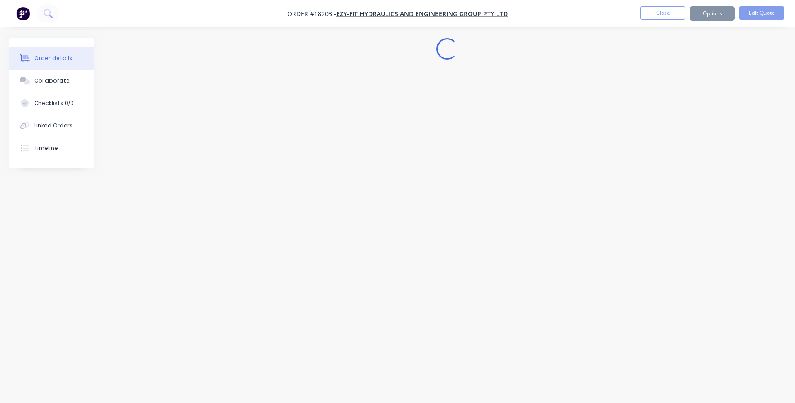
scroll to position [0, 0]
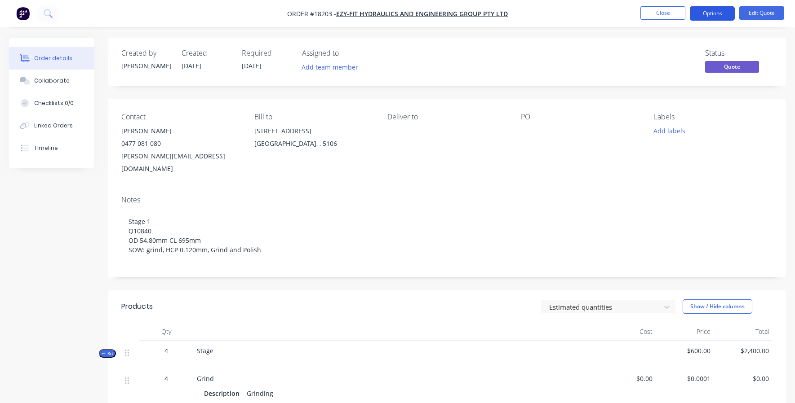
click at [716, 13] on button "Options" at bounding box center [712, 13] width 45 height 14
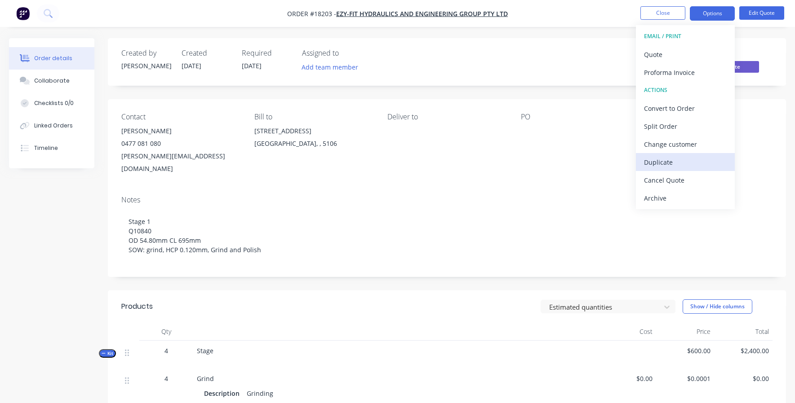
click at [659, 164] on div "Duplicate" at bounding box center [685, 162] width 83 height 13
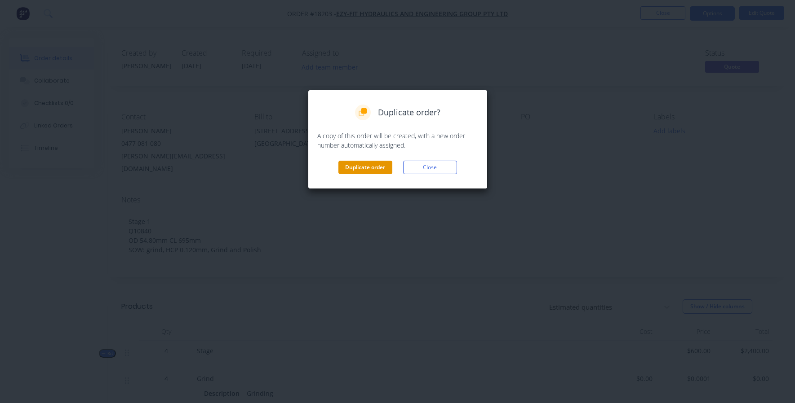
click at [383, 162] on button "Duplicate order" at bounding box center [365, 167] width 54 height 13
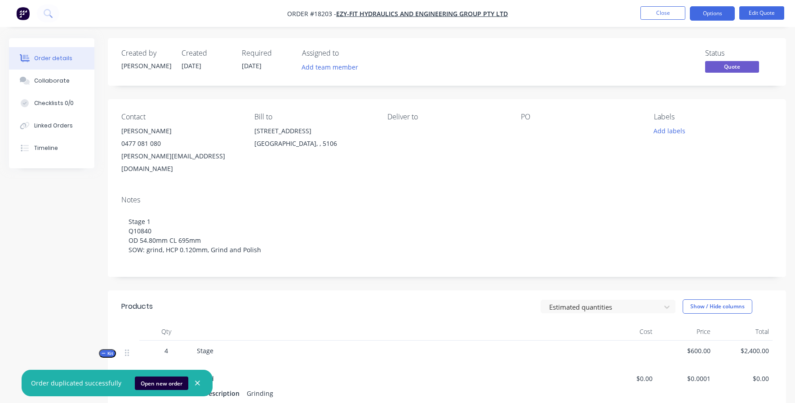
click at [523, 140] on div "PO" at bounding box center [580, 144] width 119 height 62
click at [523, 135] on div at bounding box center [577, 131] width 112 height 13
click at [527, 130] on div at bounding box center [577, 131] width 112 height 13
click at [771, 13] on button "Edit Quote" at bounding box center [761, 12] width 45 height 13
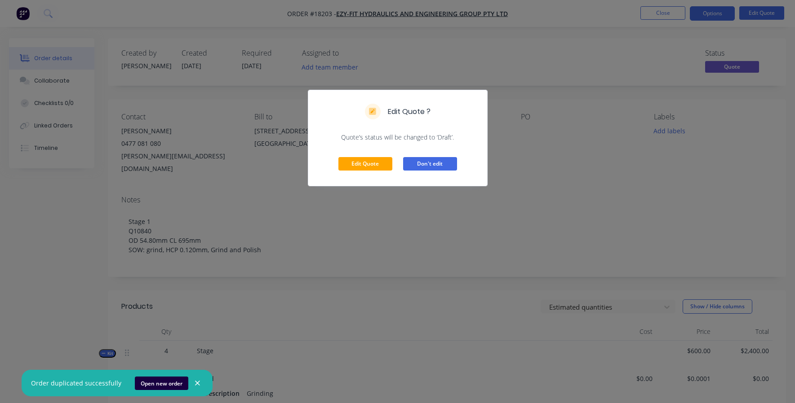
click at [436, 163] on button "Don't edit" at bounding box center [430, 163] width 54 height 13
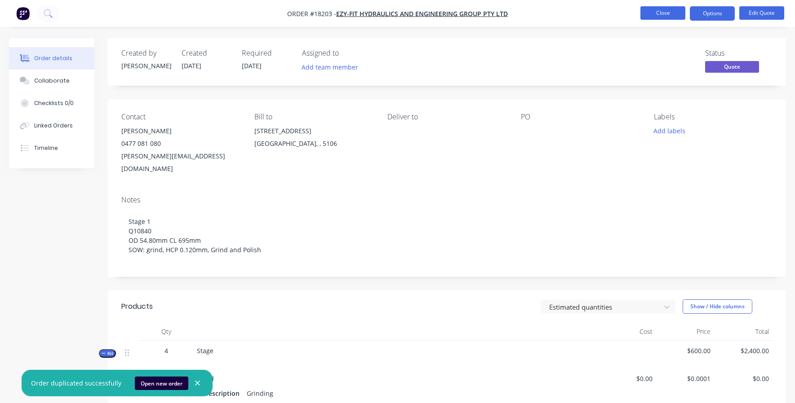
click at [660, 12] on button "Close" at bounding box center [662, 12] width 45 height 13
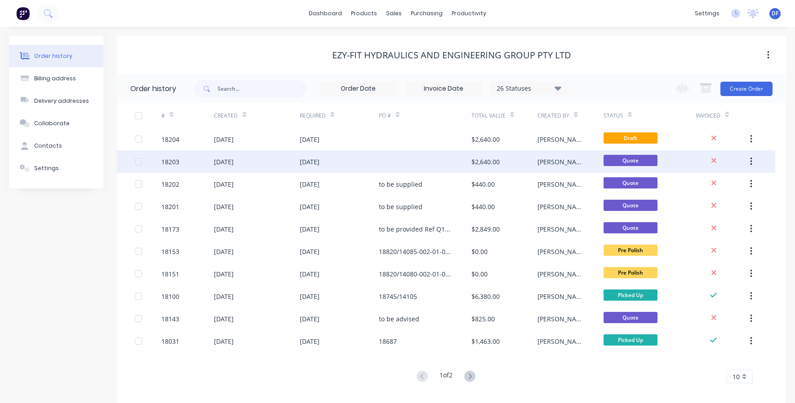
click at [405, 159] on div at bounding box center [425, 162] width 93 height 22
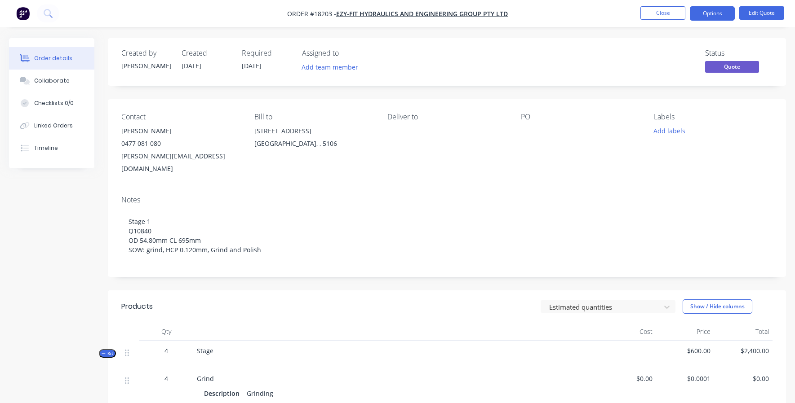
click at [531, 127] on div at bounding box center [577, 131] width 112 height 13
click at [531, 135] on div at bounding box center [577, 131] width 112 height 13
click at [527, 123] on div "PO" at bounding box center [580, 144] width 119 height 62
click at [522, 126] on div at bounding box center [577, 131] width 112 height 13
click at [525, 137] on div "PO" at bounding box center [580, 144] width 119 height 62
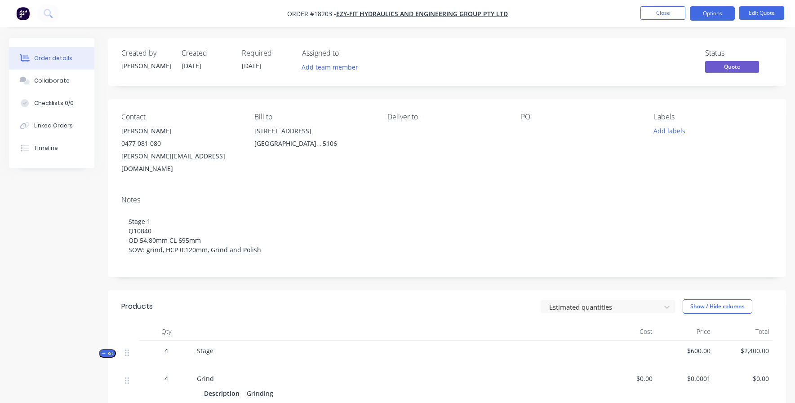
click at [673, 196] on div "Notes" at bounding box center [446, 200] width 651 height 9
click at [522, 127] on div at bounding box center [577, 131] width 112 height 13
click at [758, 13] on button "Edit Quote" at bounding box center [761, 12] width 45 height 13
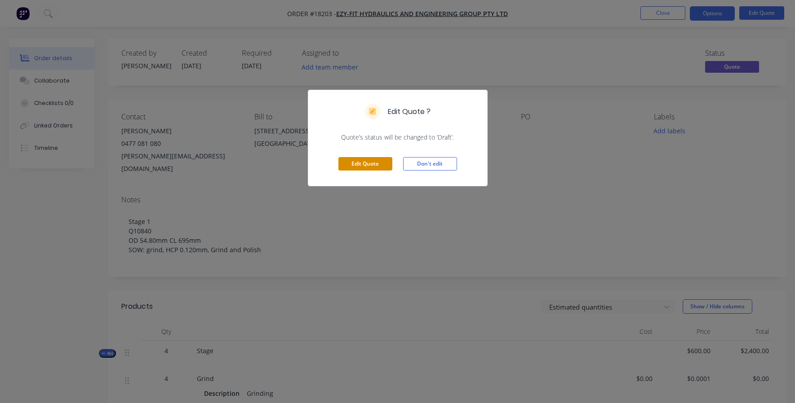
click at [368, 164] on button "Edit Quote" at bounding box center [365, 163] width 54 height 13
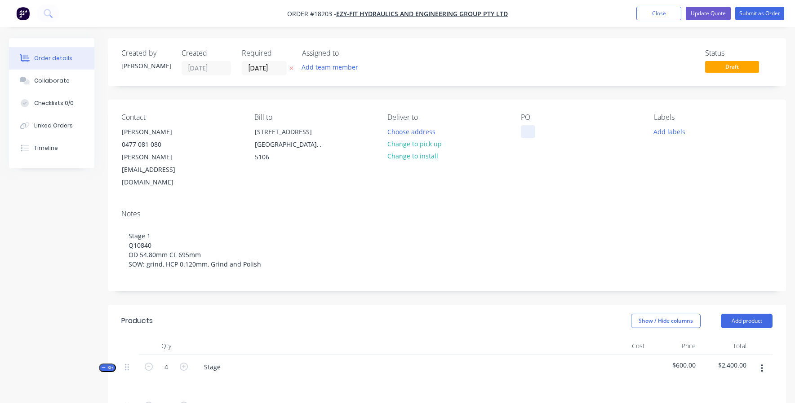
click at [523, 135] on div at bounding box center [528, 131] width 14 height 13
click at [510, 210] on div "Notes" at bounding box center [446, 214] width 651 height 9
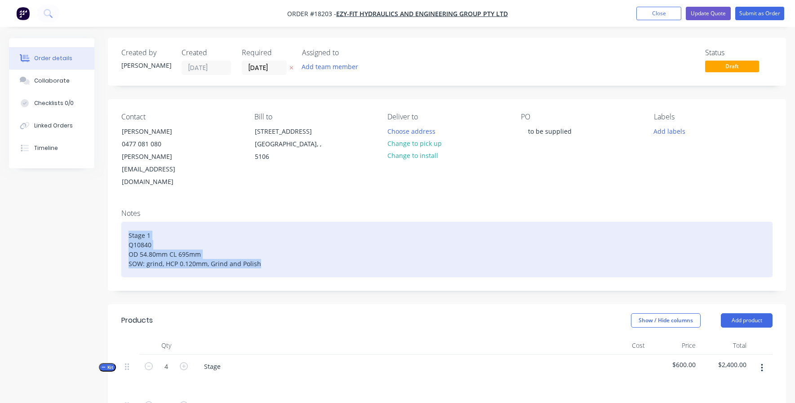
drag, startPoint x: 258, startPoint y: 241, endPoint x: 81, endPoint y: 183, distance: 186.7
copy div "Stage 1 Q10840 OD 54.80mm CL 695mm SOW: grind, HCP 0.120mm, Grind and Polish"
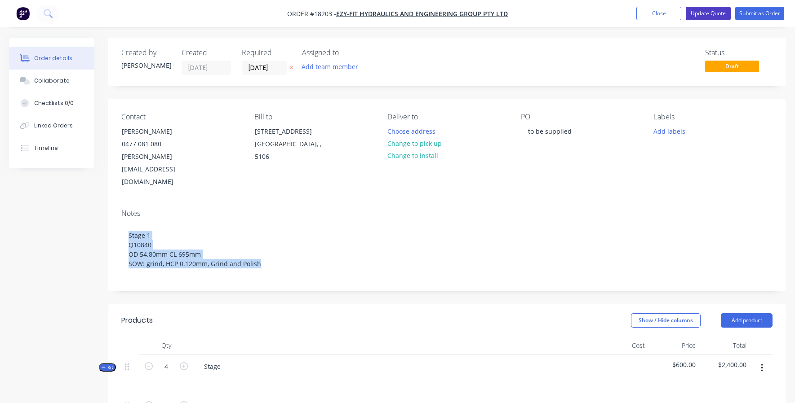
click at [701, 14] on button "Update Quote" at bounding box center [708, 13] width 45 height 13
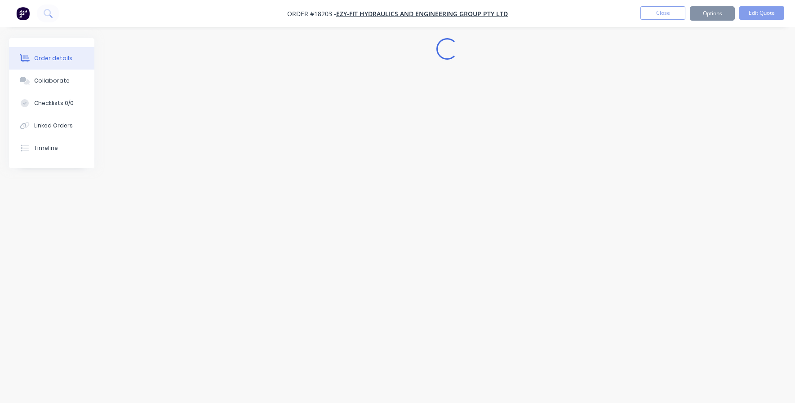
scroll to position [0, 0]
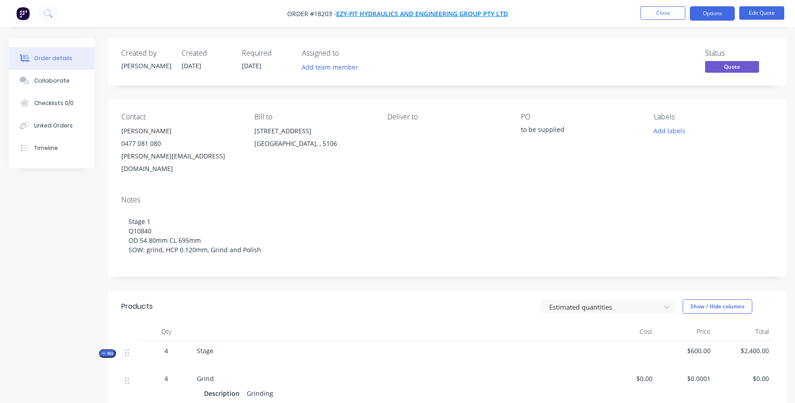
click at [365, 13] on span "Ezy-Fit Hydraulics and Engineering Group Pty Ltd" at bounding box center [422, 13] width 172 height 9
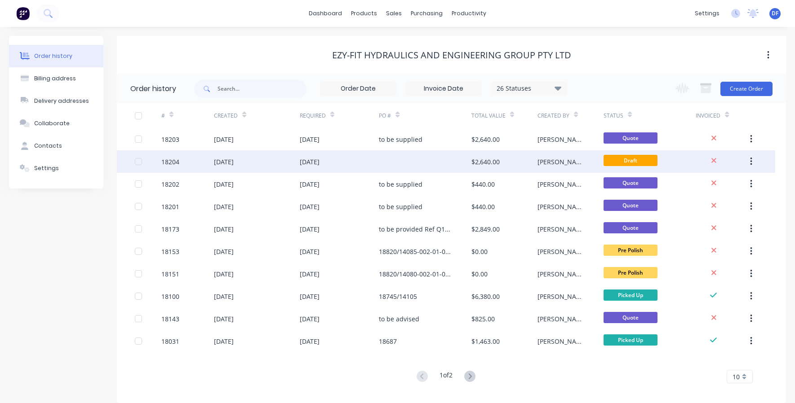
click at [387, 163] on div at bounding box center [425, 162] width 93 height 22
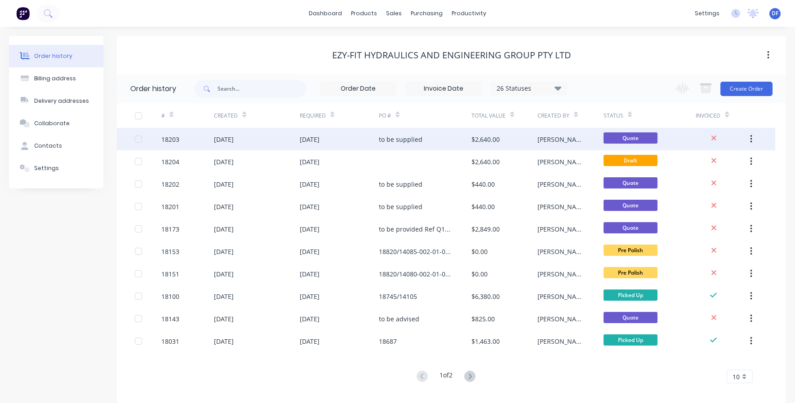
click at [394, 142] on div "to be supplied" at bounding box center [401, 139] width 44 height 9
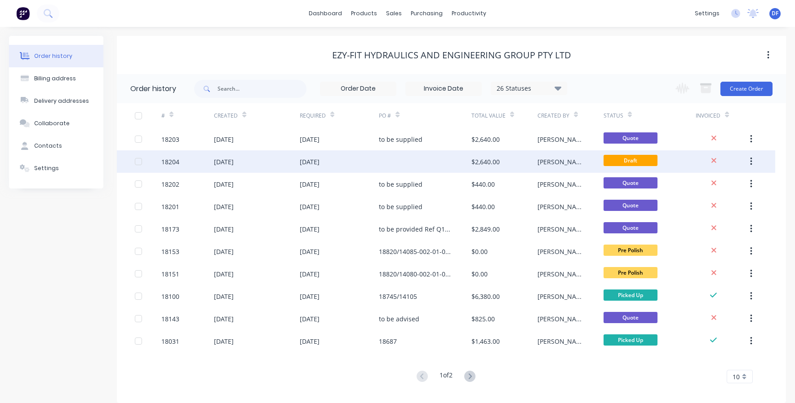
click at [397, 156] on div at bounding box center [425, 162] width 93 height 22
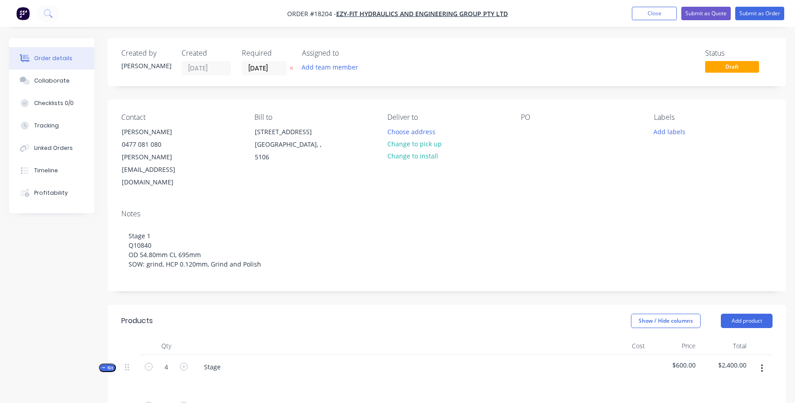
click at [520, 127] on div "Contact [PERSON_NAME] 0477 081 080 [PERSON_NAME][EMAIL_ADDRESS][DOMAIN_NAME] Bi…" at bounding box center [447, 151] width 678 height 103
click at [526, 132] on div at bounding box center [528, 131] width 14 height 13
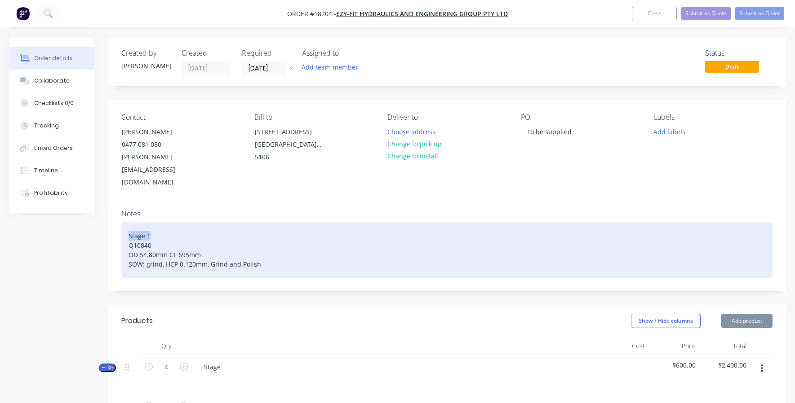
drag, startPoint x: 151, startPoint y: 213, endPoint x: 102, endPoint y: 213, distance: 48.5
click at [151, 222] on div "Piston Rod Q10840 OD 54.80mm CL 695mm SOW: grind, HCP 0.120mm, Grind and Polish" at bounding box center [446, 250] width 651 height 56
click at [155, 230] on div "Piston Rod Q10840 OD 54.80mm CL 695mm SOW: grind, HCP 0.120mm, Grind and Polish" at bounding box center [446, 250] width 651 height 56
click at [188, 230] on div "Piston Rod Q10840 OD 28.00mm CL 695mm SOW: grind, HCP 0.120mm, Grind and Polish" at bounding box center [446, 250] width 651 height 56
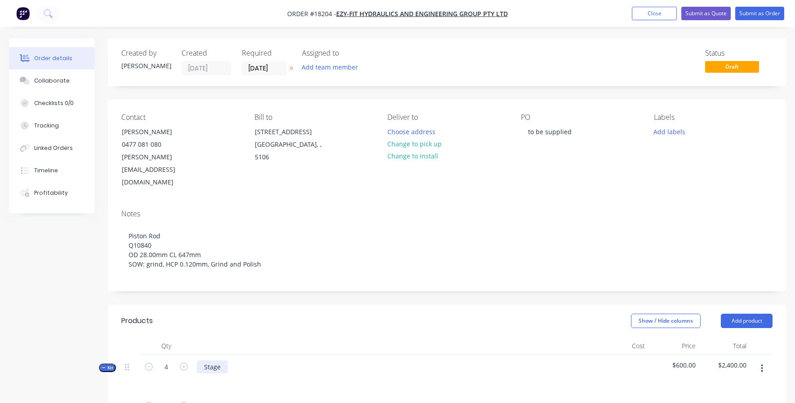
click at [212, 361] on div "Stage" at bounding box center [212, 367] width 31 height 13
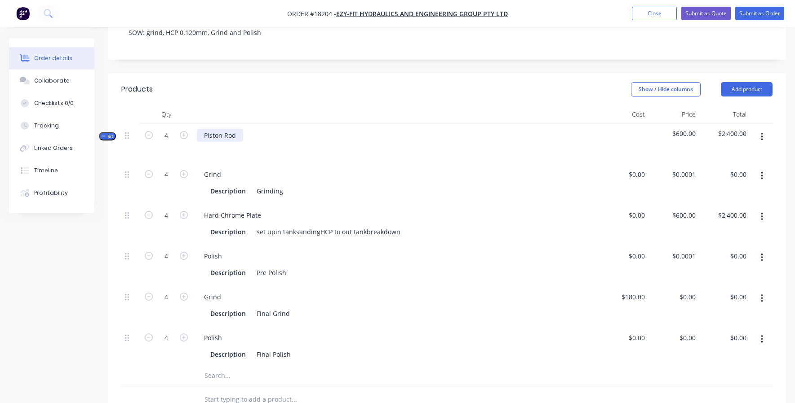
scroll to position [236, 0]
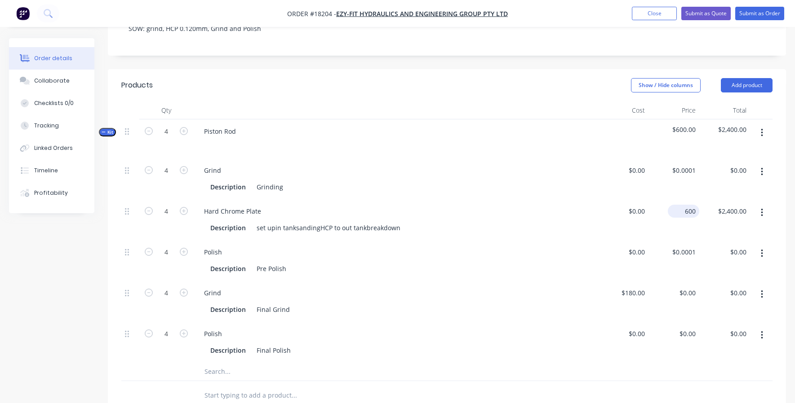
click at [684, 205] on input "600" at bounding box center [685, 211] width 28 height 13
type input "$540.00"
type input "$2,160.00"
click at [563, 303] on div "Description Final Grind" at bounding box center [394, 309] width 374 height 13
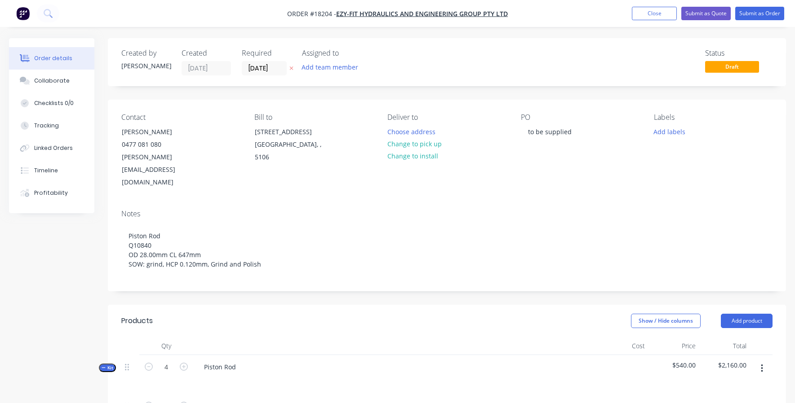
scroll to position [0, 0]
click at [696, 13] on button "Submit as Quote" at bounding box center [705, 13] width 49 height 13
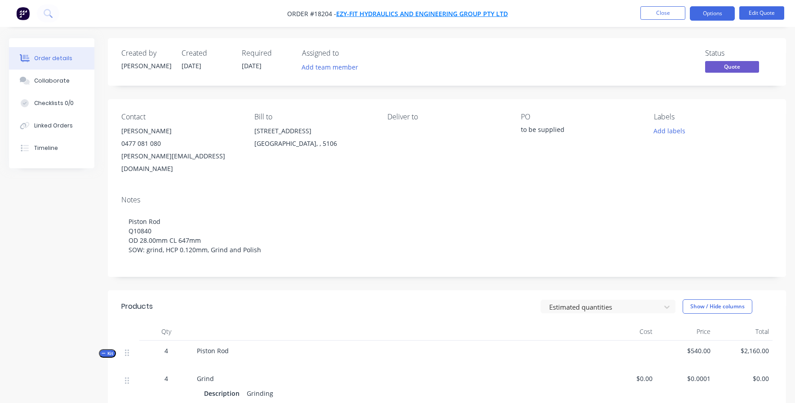
click at [390, 14] on span "Ezy-Fit Hydraulics and Engineering Group Pty Ltd" at bounding box center [422, 13] width 172 height 9
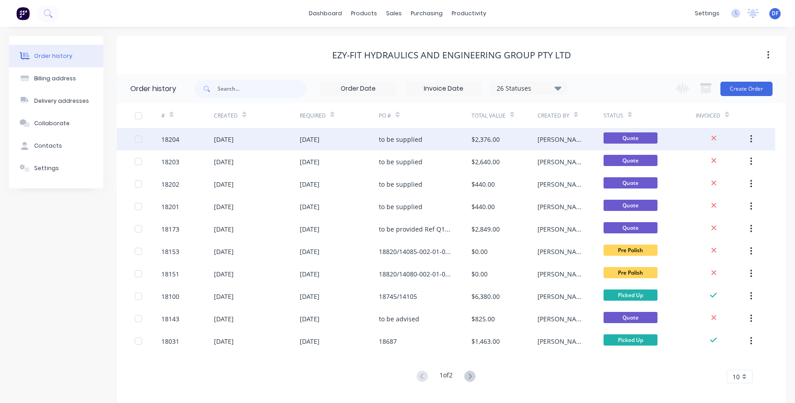
click at [430, 139] on div "to be supplied" at bounding box center [425, 139] width 93 height 22
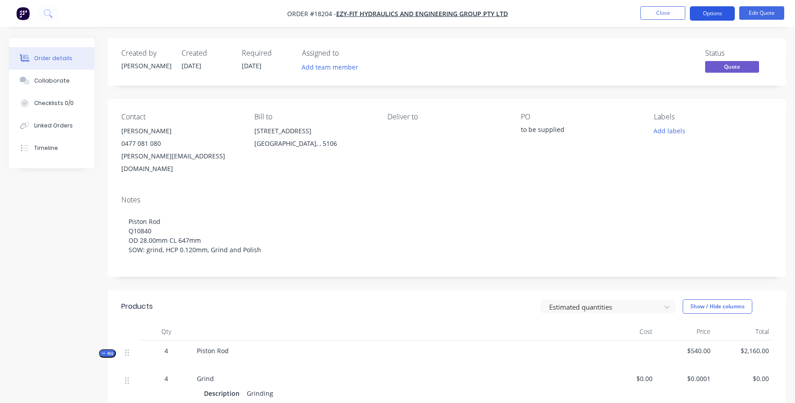
click at [725, 18] on button "Options" at bounding box center [712, 13] width 45 height 14
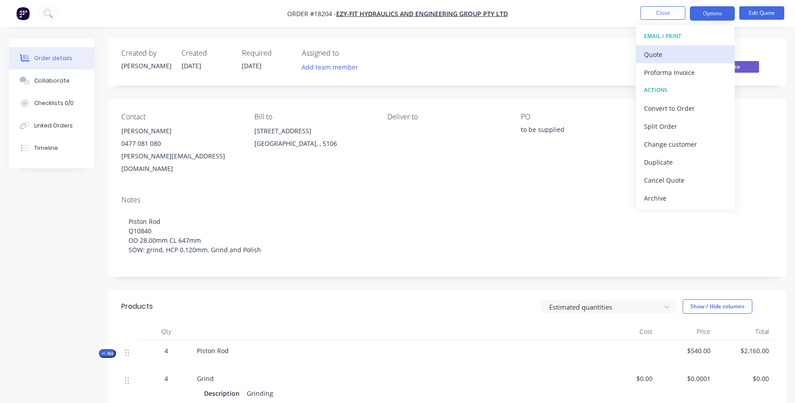
click at [701, 52] on div "Quote" at bounding box center [685, 54] width 83 height 13
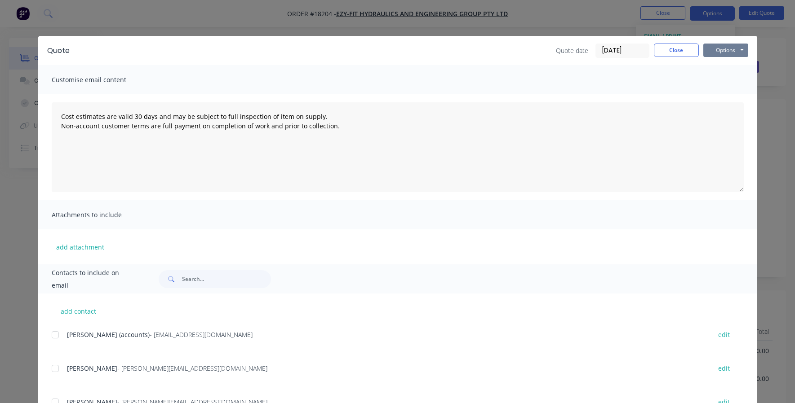
click at [734, 54] on button "Options" at bounding box center [725, 50] width 45 height 13
click at [728, 82] on button "Print" at bounding box center [732, 81] width 58 height 15
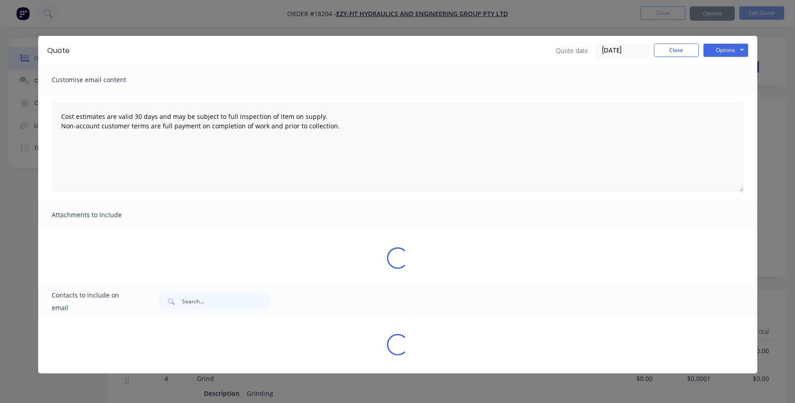
type textarea "Cost estimates are valid 30 days and may be subject to full inspection of item …"
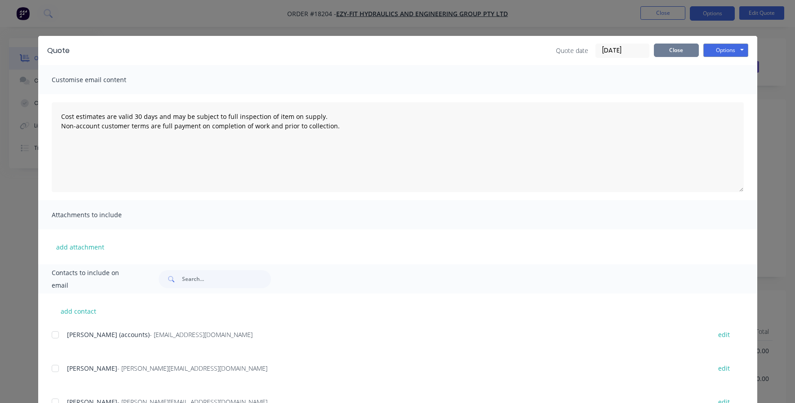
click at [670, 49] on button "Close" at bounding box center [676, 50] width 45 height 13
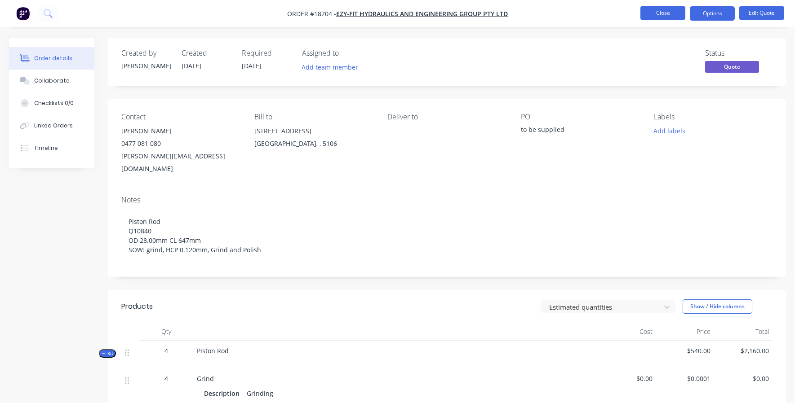
click at [657, 13] on button "Close" at bounding box center [662, 12] width 45 height 13
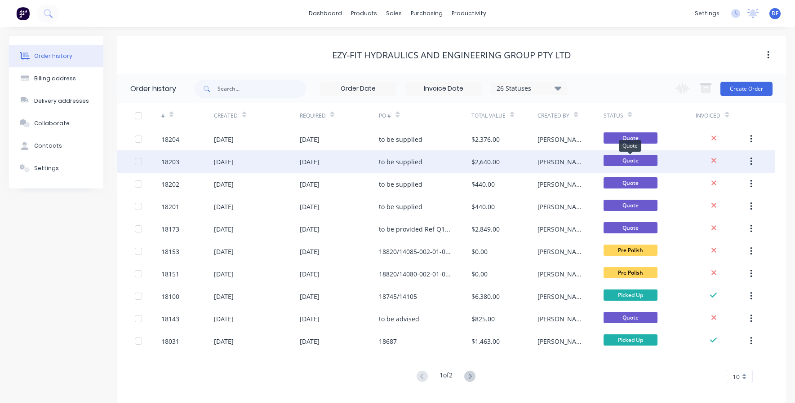
click at [633, 163] on span "Quote" at bounding box center [630, 160] width 54 height 11
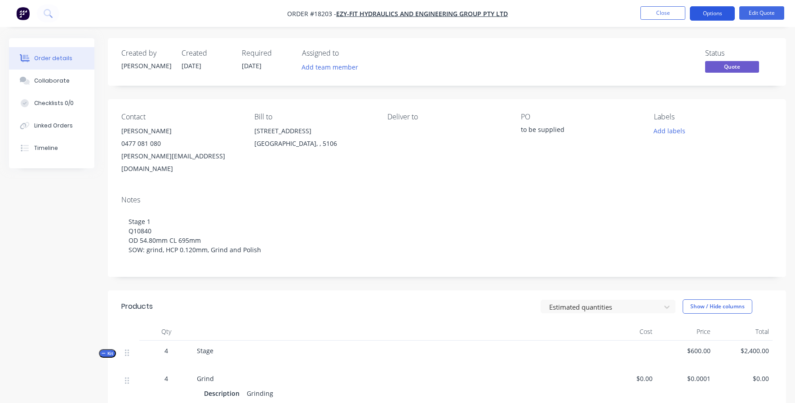
click at [710, 13] on button "Options" at bounding box center [712, 13] width 45 height 14
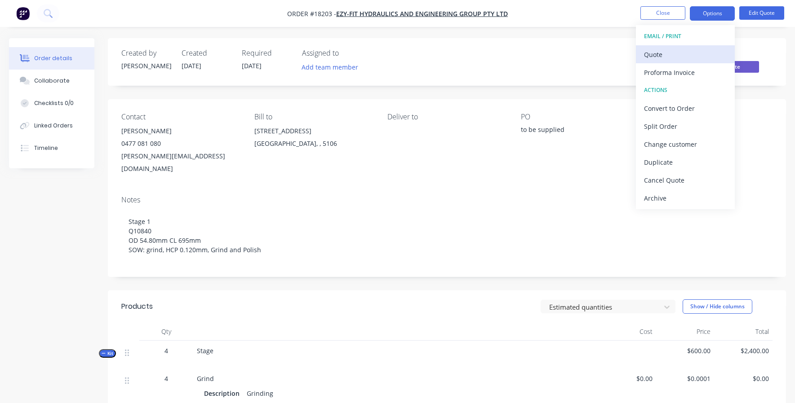
click at [678, 56] on div "Quote" at bounding box center [685, 54] width 83 height 13
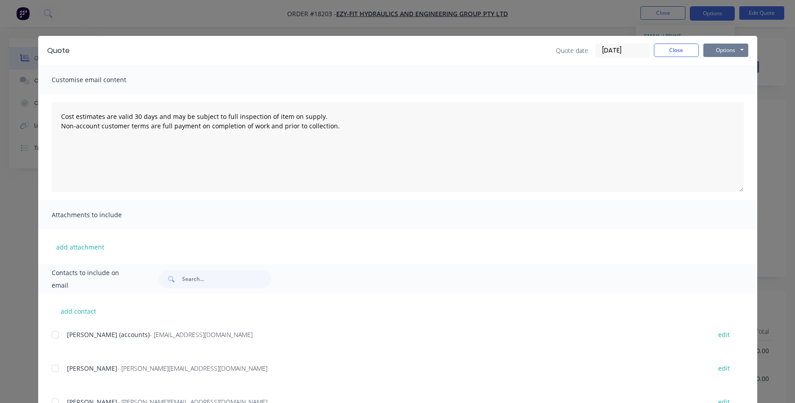
click at [733, 51] on button "Options" at bounding box center [725, 50] width 45 height 13
click at [723, 81] on button "Print" at bounding box center [732, 81] width 58 height 15
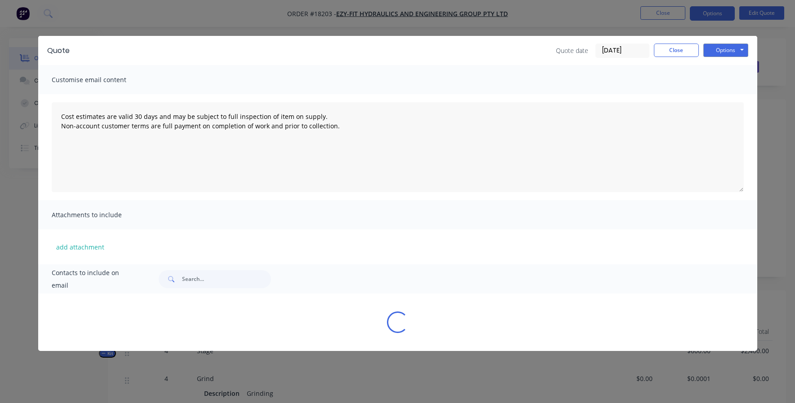
type textarea "Cost estimates are valid 30 days and may be subject to full inspection of item …"
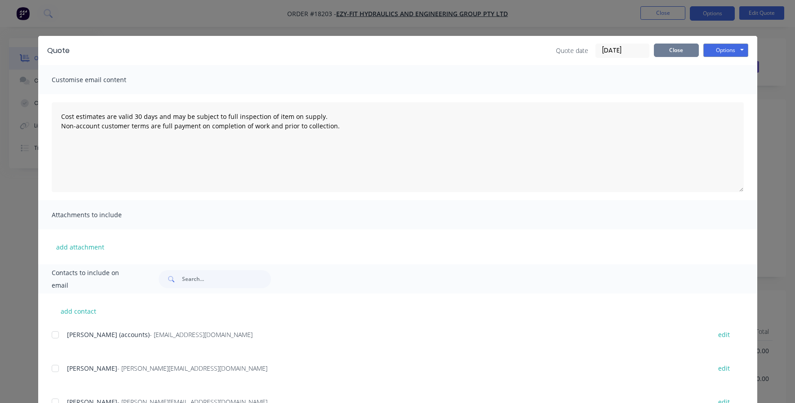
click at [686, 55] on button "Close" at bounding box center [676, 50] width 45 height 13
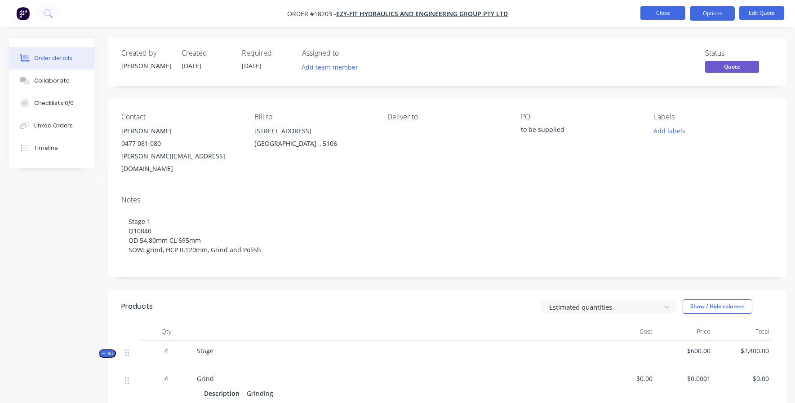
click at [653, 14] on button "Close" at bounding box center [662, 12] width 45 height 13
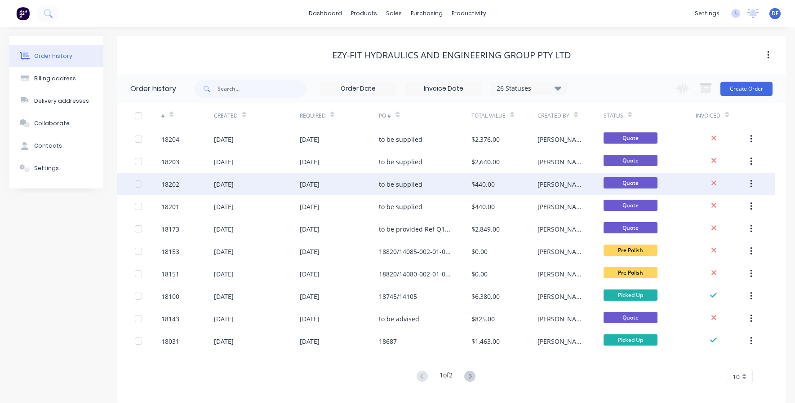
click at [578, 187] on div "[PERSON_NAME]" at bounding box center [570, 184] width 66 height 22
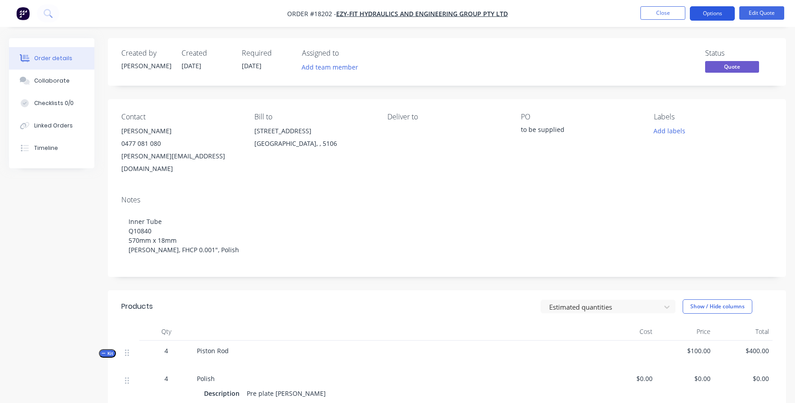
click at [725, 12] on button "Options" at bounding box center [712, 13] width 45 height 14
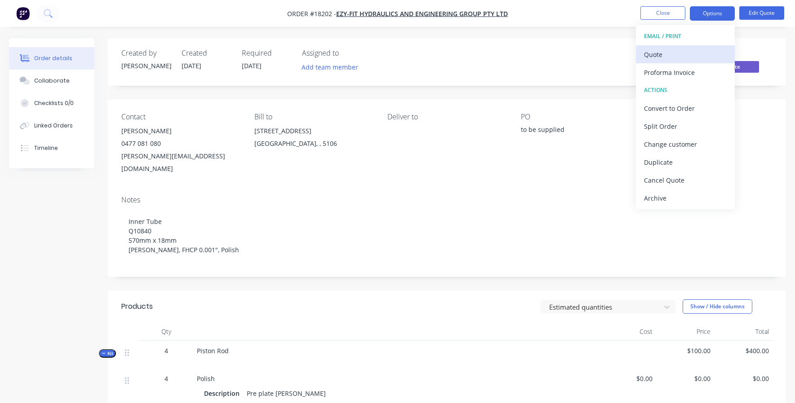
click at [696, 52] on div "Quote" at bounding box center [685, 54] width 83 height 13
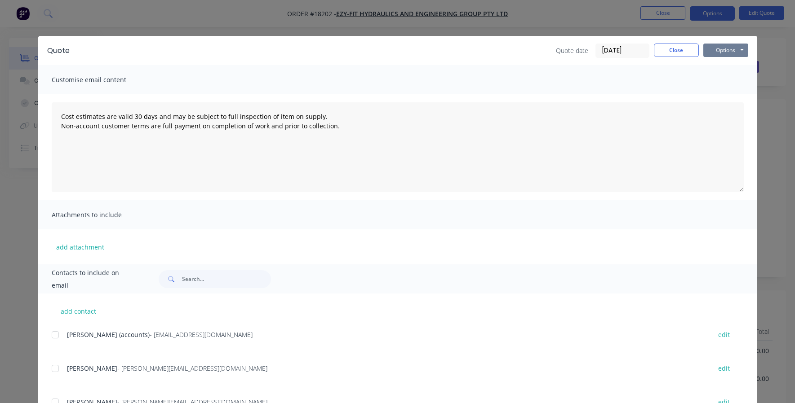
click at [724, 57] on button "Options" at bounding box center [725, 50] width 45 height 13
click at [724, 80] on button "Print" at bounding box center [732, 81] width 58 height 15
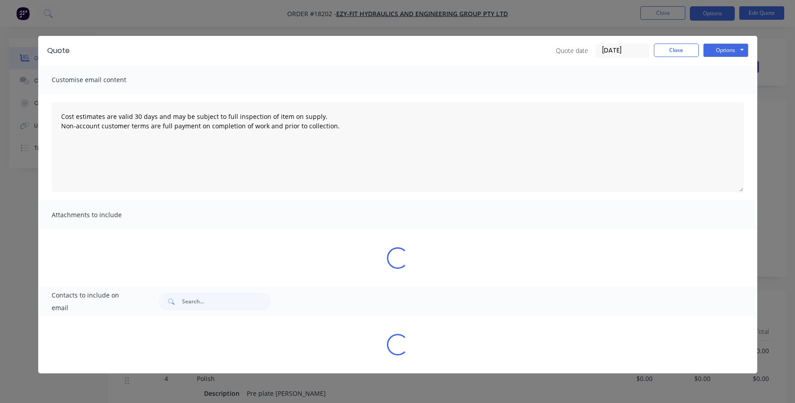
type textarea "Cost estimates are valid 30 days and may be subject to full inspection of item …"
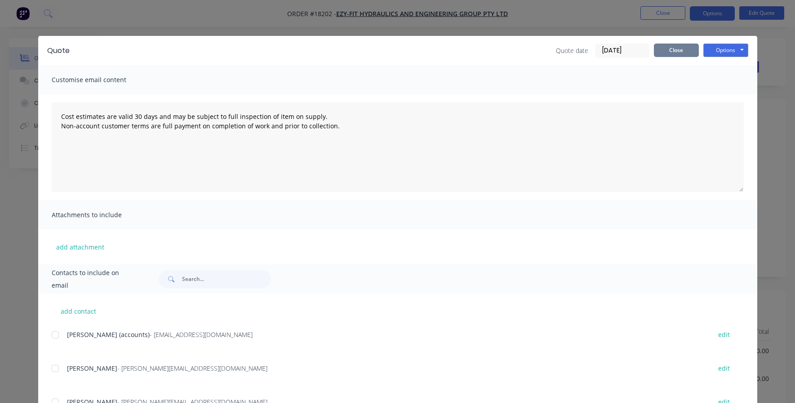
click at [680, 51] on button "Close" at bounding box center [676, 50] width 45 height 13
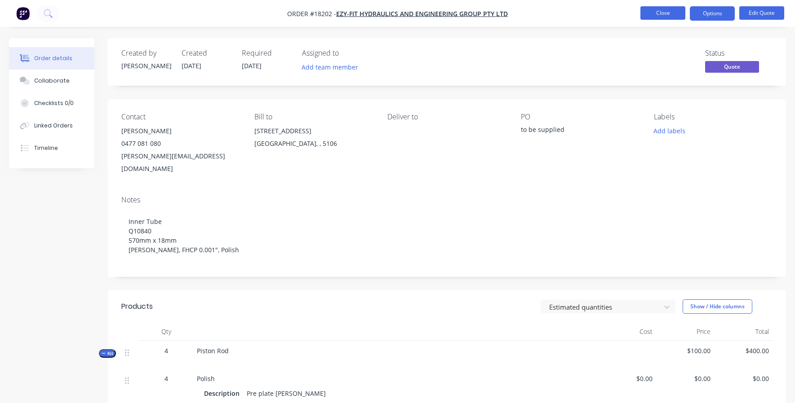
click at [663, 12] on button "Close" at bounding box center [662, 12] width 45 height 13
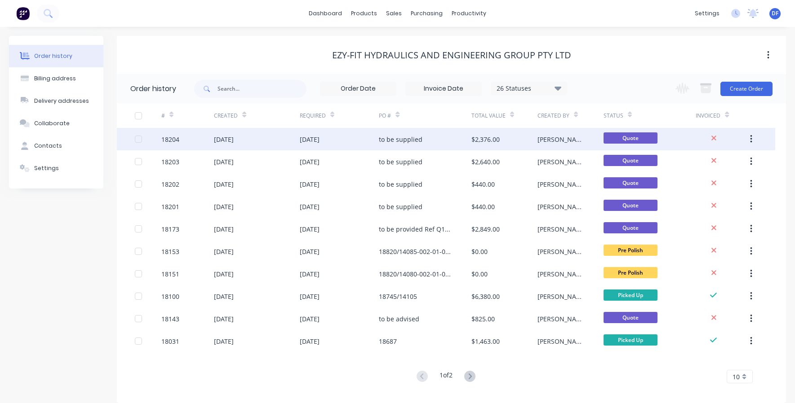
click at [472, 140] on div "$2,376.00" at bounding box center [485, 139] width 28 height 9
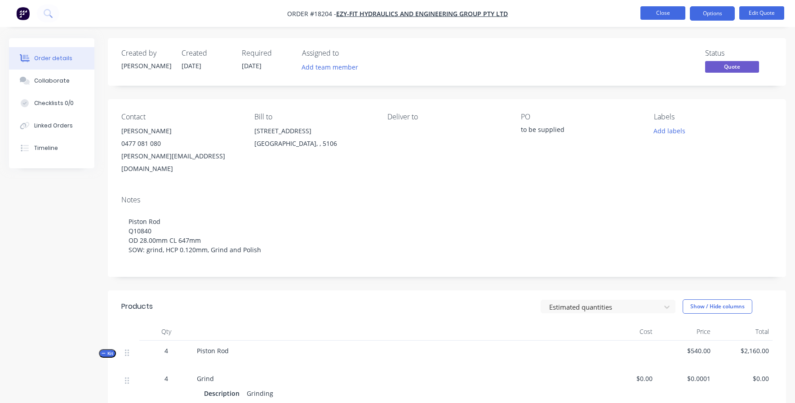
click at [660, 13] on button "Close" at bounding box center [662, 12] width 45 height 13
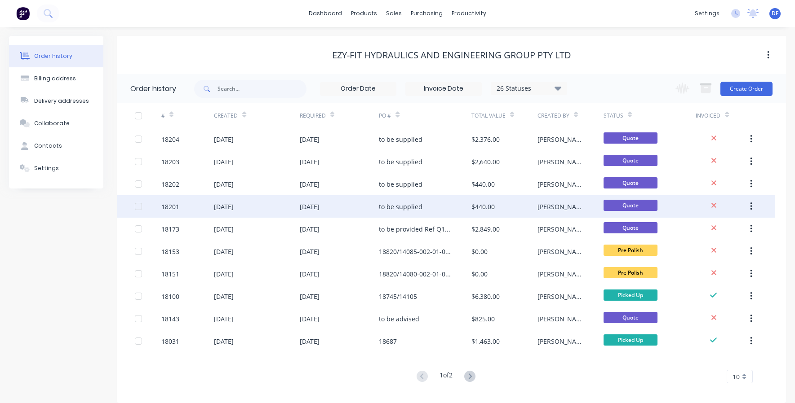
click at [496, 208] on div "$440.00" at bounding box center [504, 206] width 66 height 22
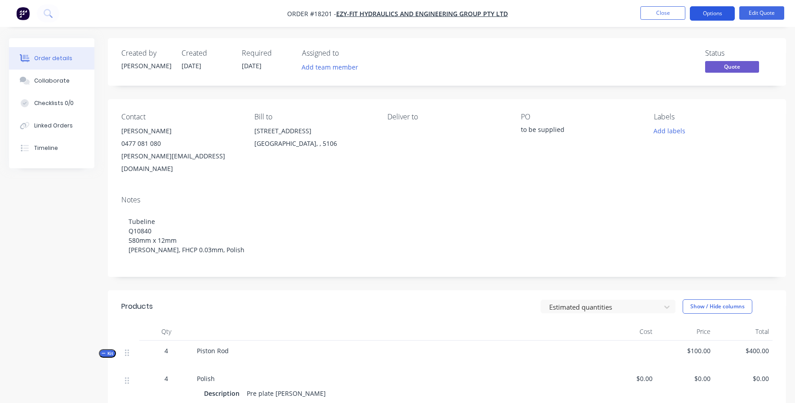
click at [708, 8] on button "Options" at bounding box center [712, 13] width 45 height 14
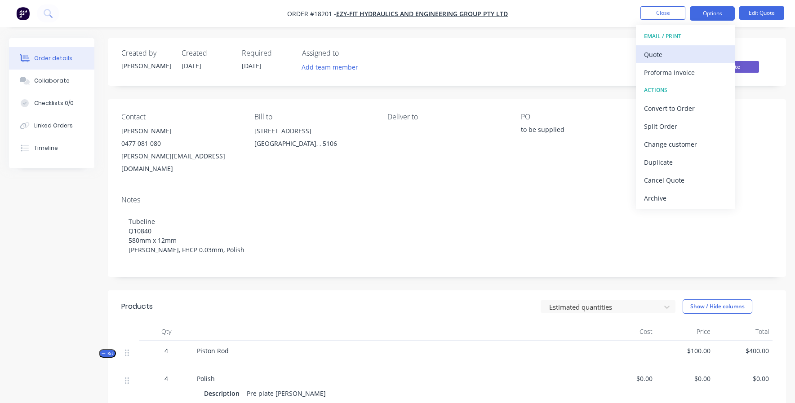
click at [687, 52] on div "Quote" at bounding box center [685, 54] width 83 height 13
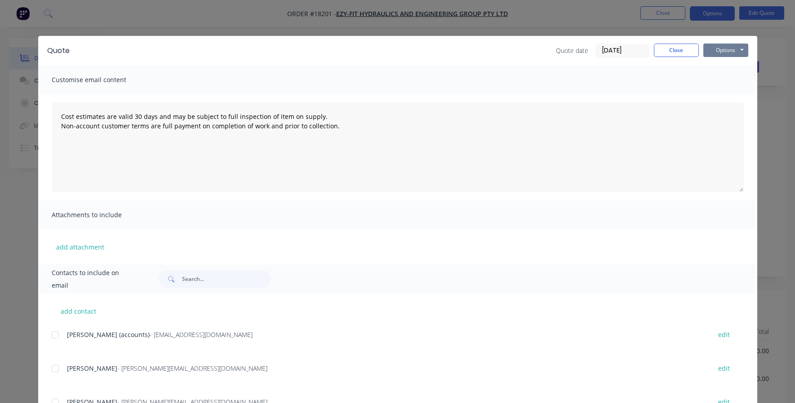
click at [732, 52] on button "Options" at bounding box center [725, 50] width 45 height 13
click at [725, 80] on button "Print" at bounding box center [732, 81] width 58 height 15
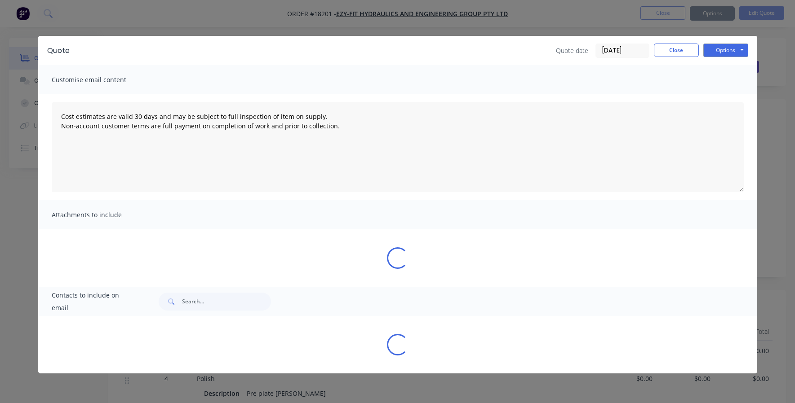
type textarea "Cost estimates are valid 30 days and may be subject to full inspection of item …"
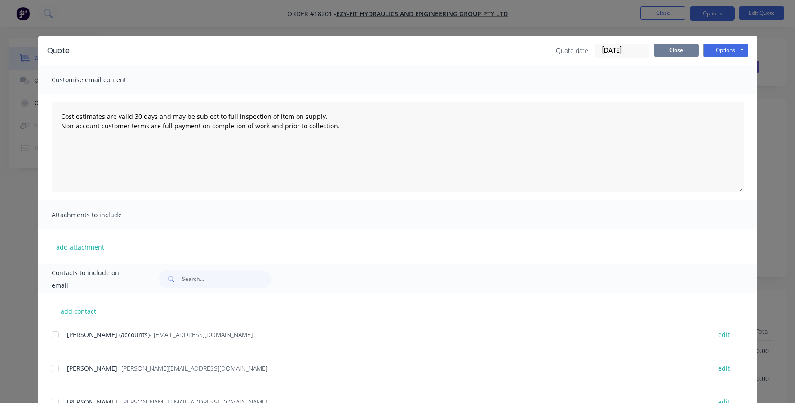
click at [669, 56] on button "Close" at bounding box center [676, 50] width 45 height 13
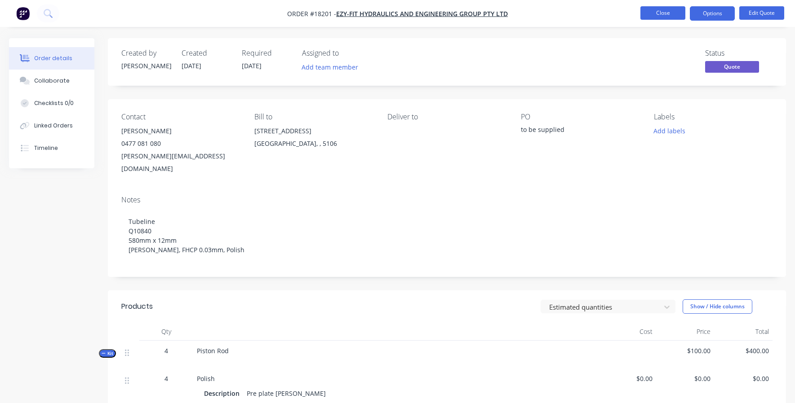
click at [662, 15] on button "Close" at bounding box center [662, 12] width 45 height 13
